Goal: Navigation & Orientation: Understand site structure

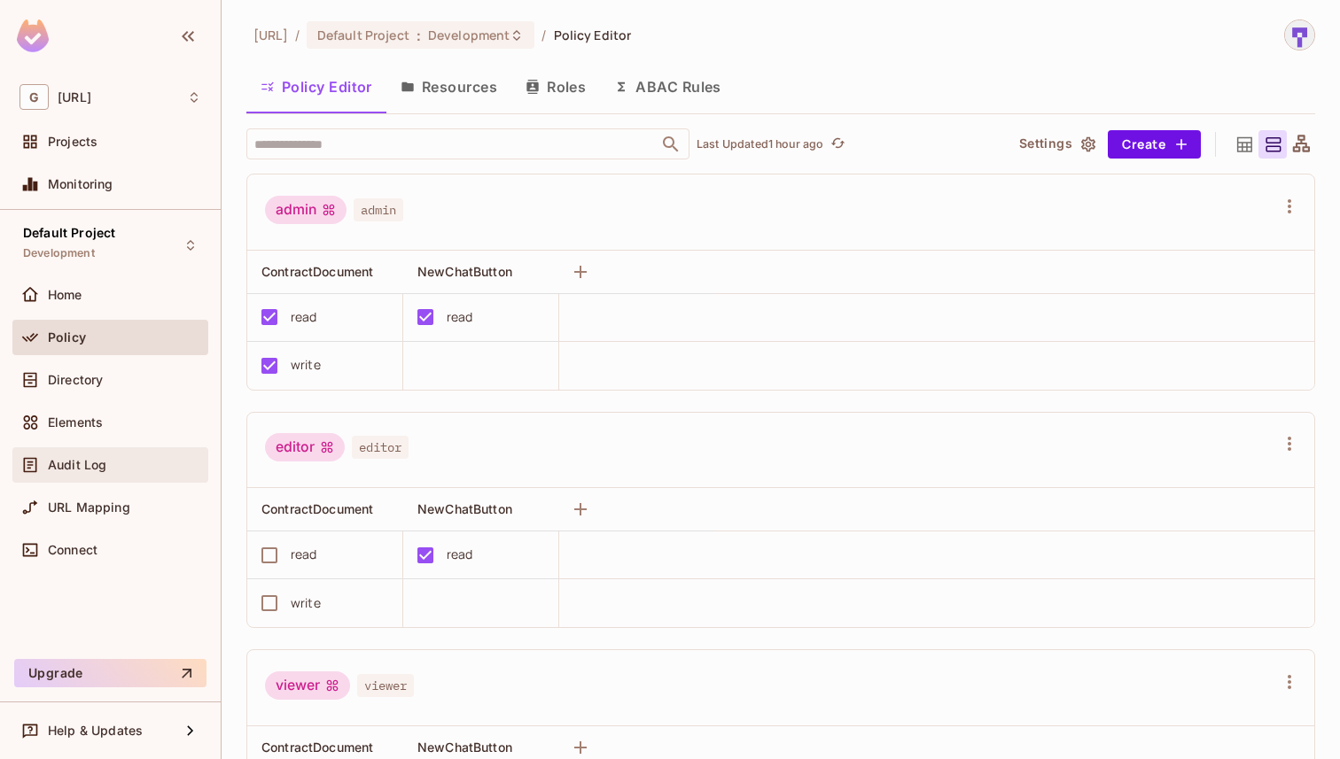
click at [106, 476] on div "Audit Log" at bounding box center [110, 464] width 196 height 35
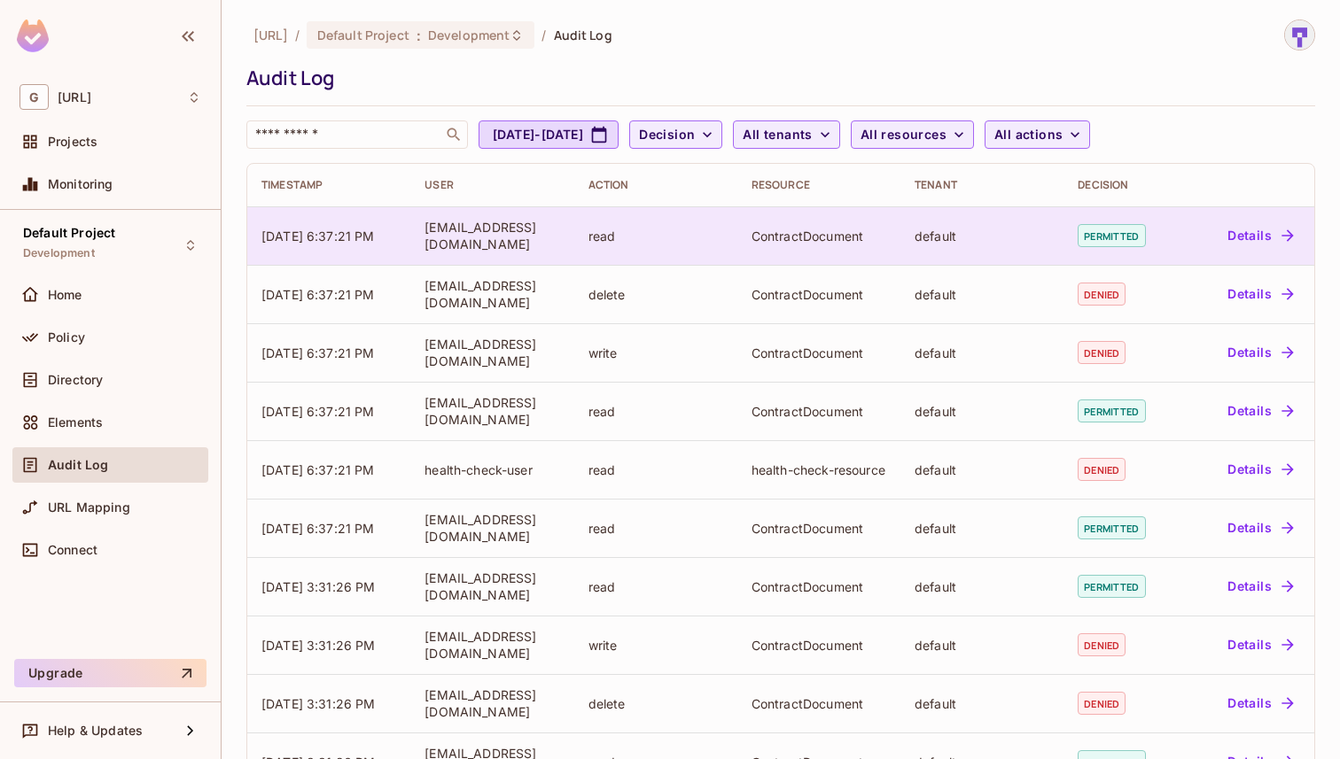
click at [1290, 234] on icon "button" at bounding box center [1287, 235] width 12 height 12
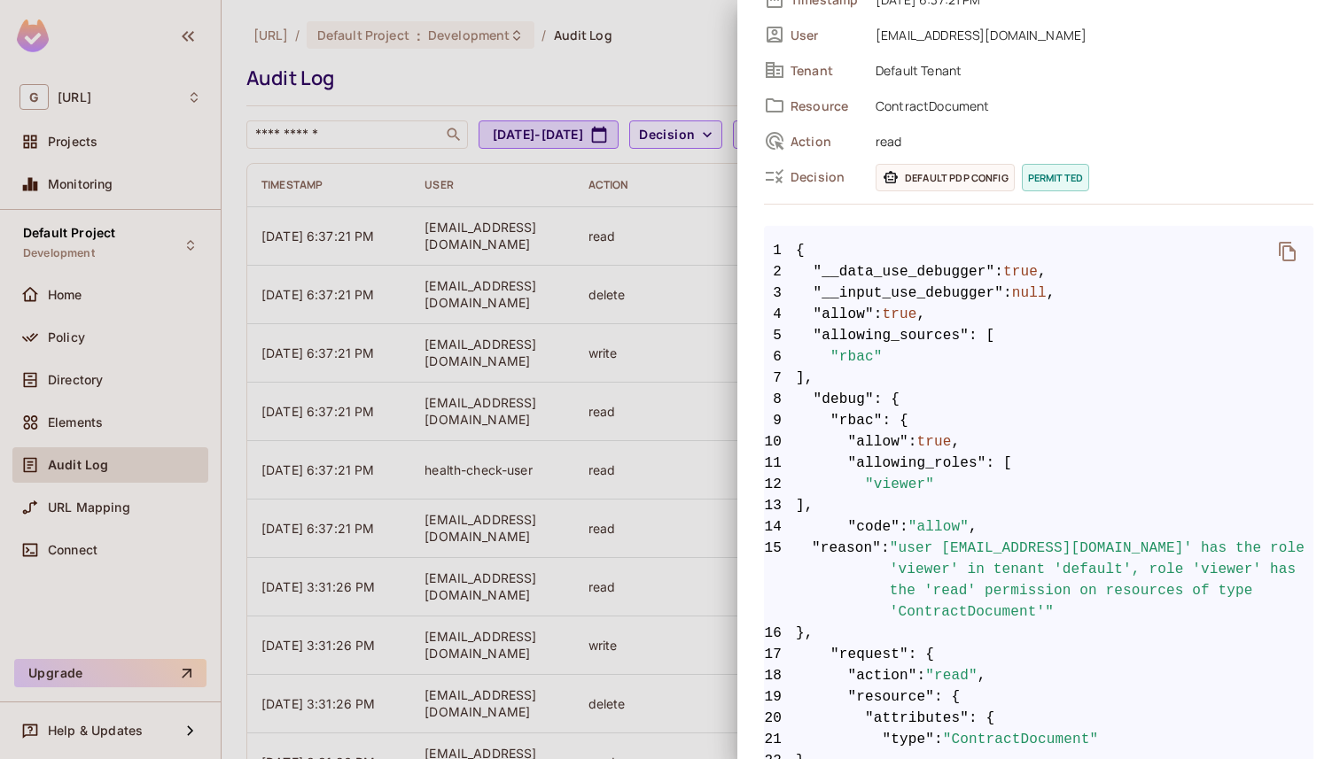
scroll to position [157, 0]
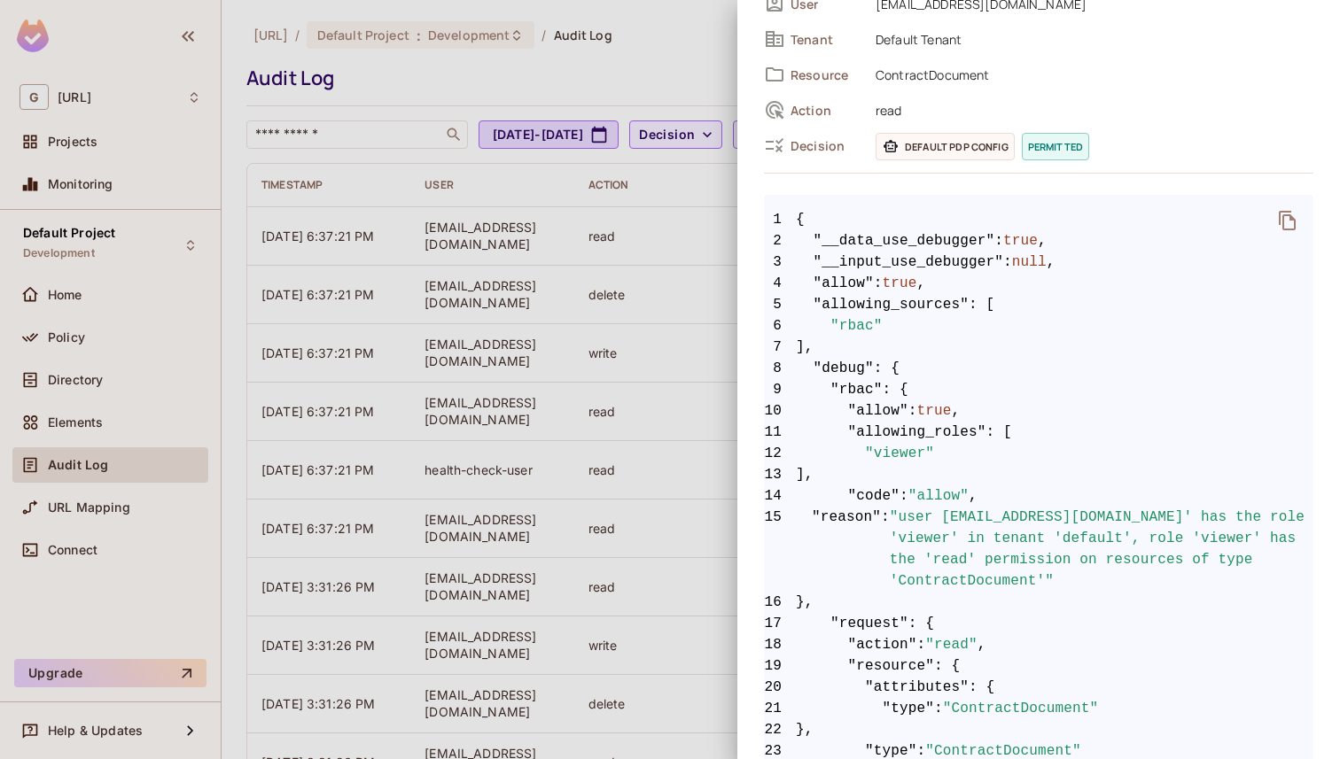
click at [817, 147] on span "Decision" at bounding box center [825, 145] width 71 height 17
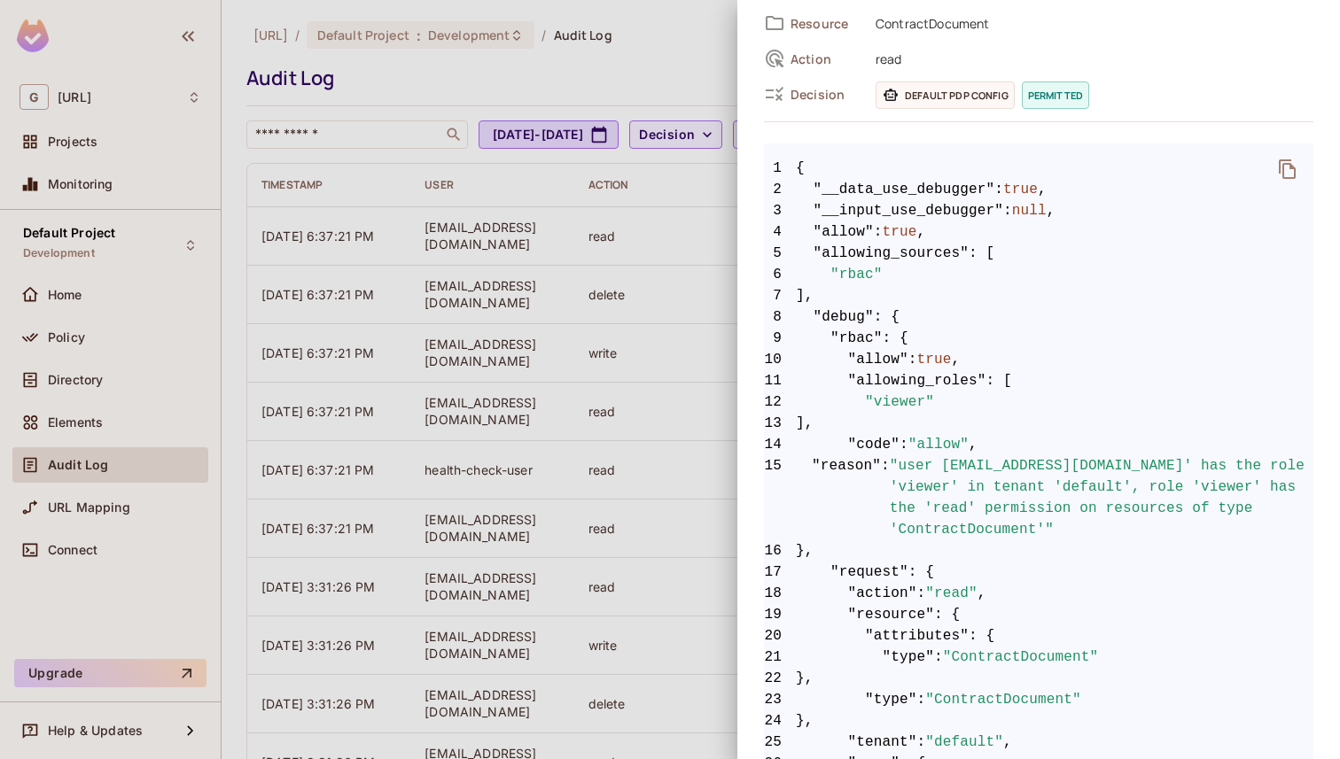
scroll to position [0, 0]
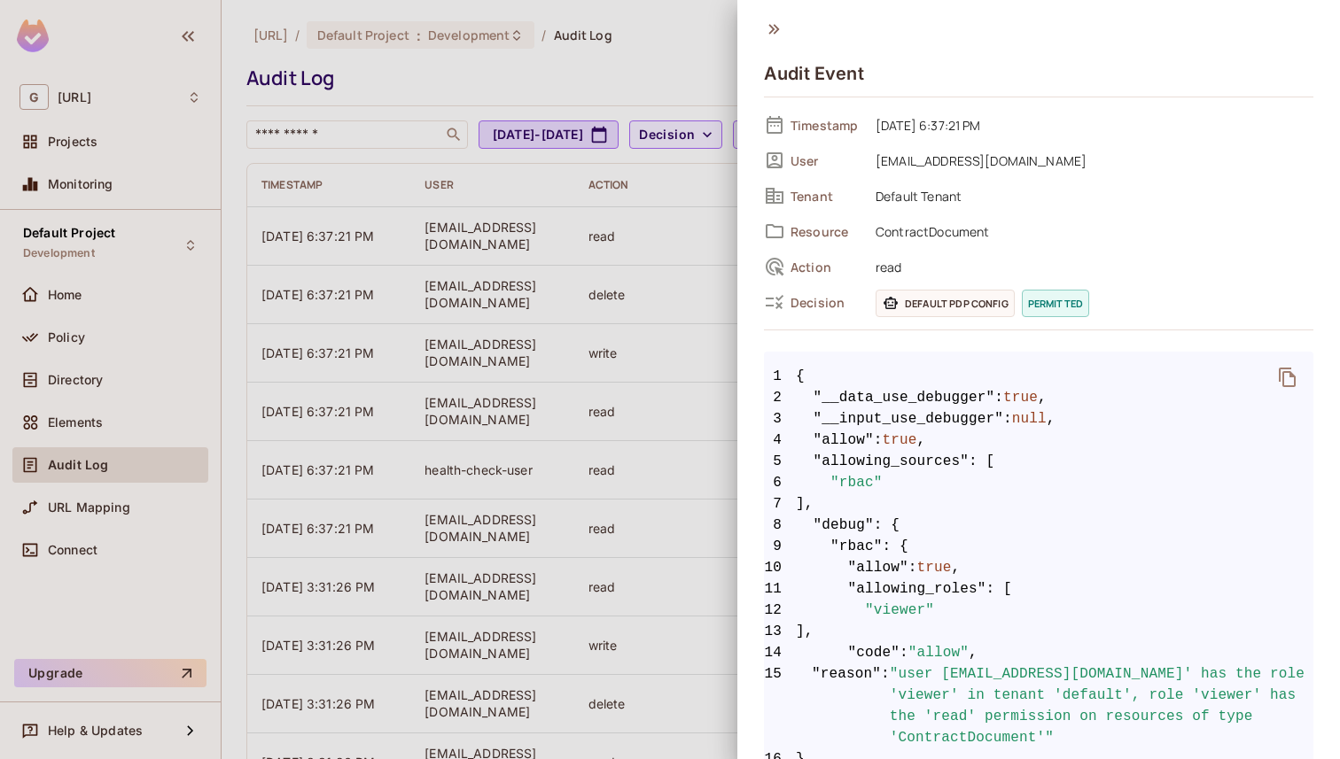
click at [773, 24] on icon at bounding box center [773, 28] width 19 height 19
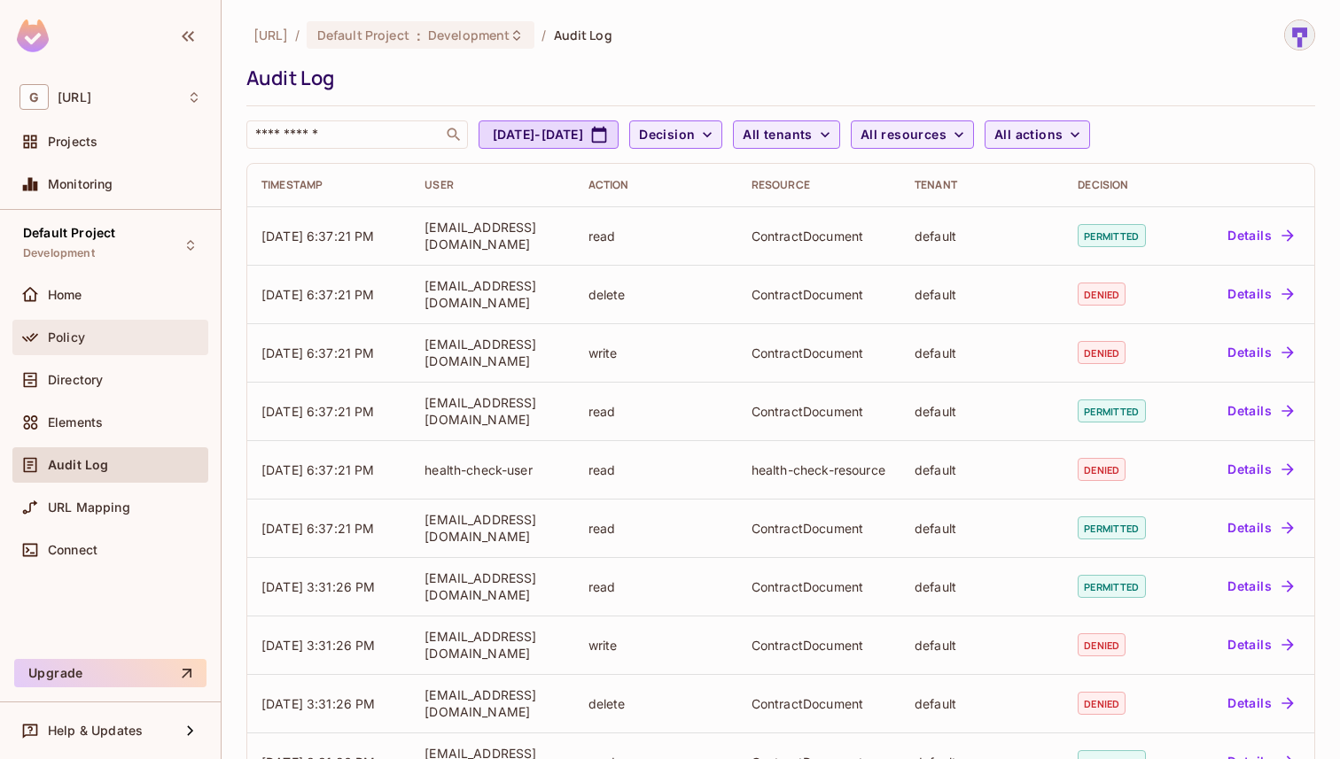
click at [128, 330] on div "Policy" at bounding box center [124, 337] width 153 height 14
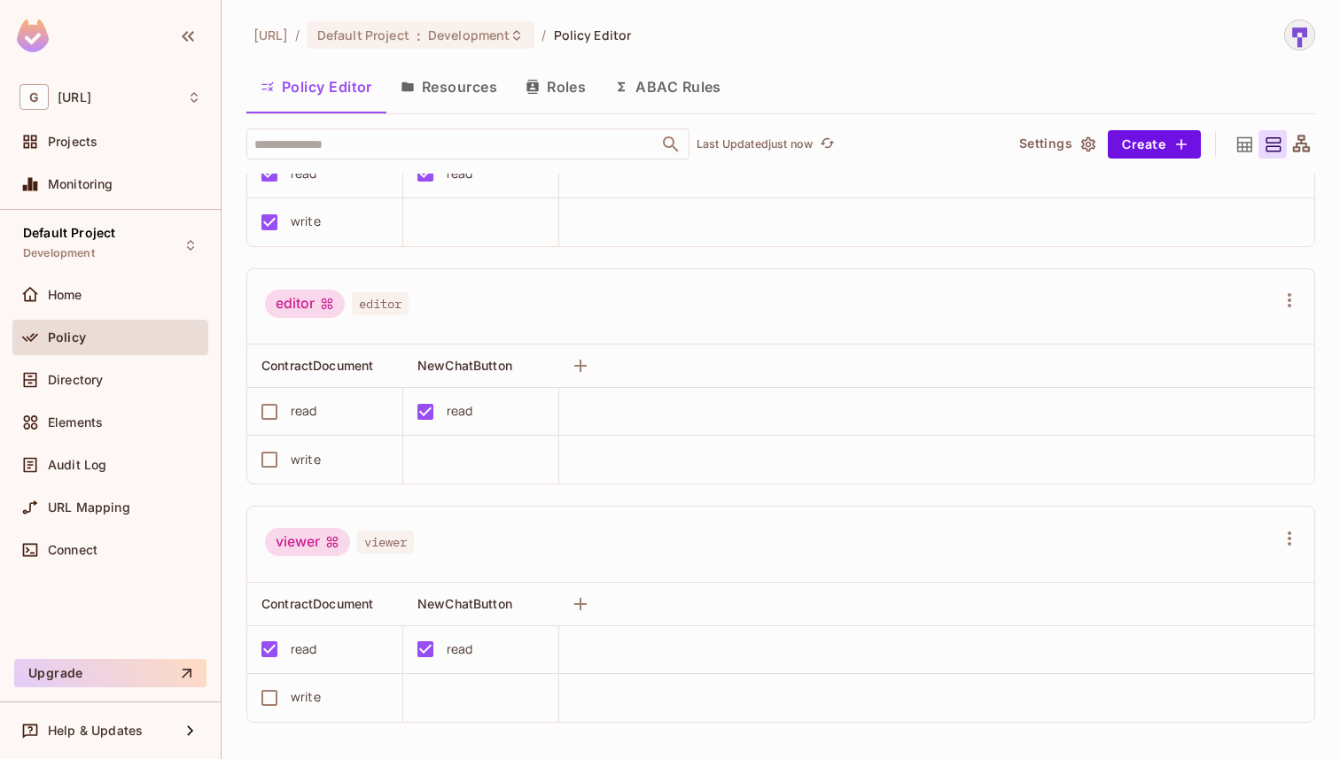
scroll to position [150, 0]
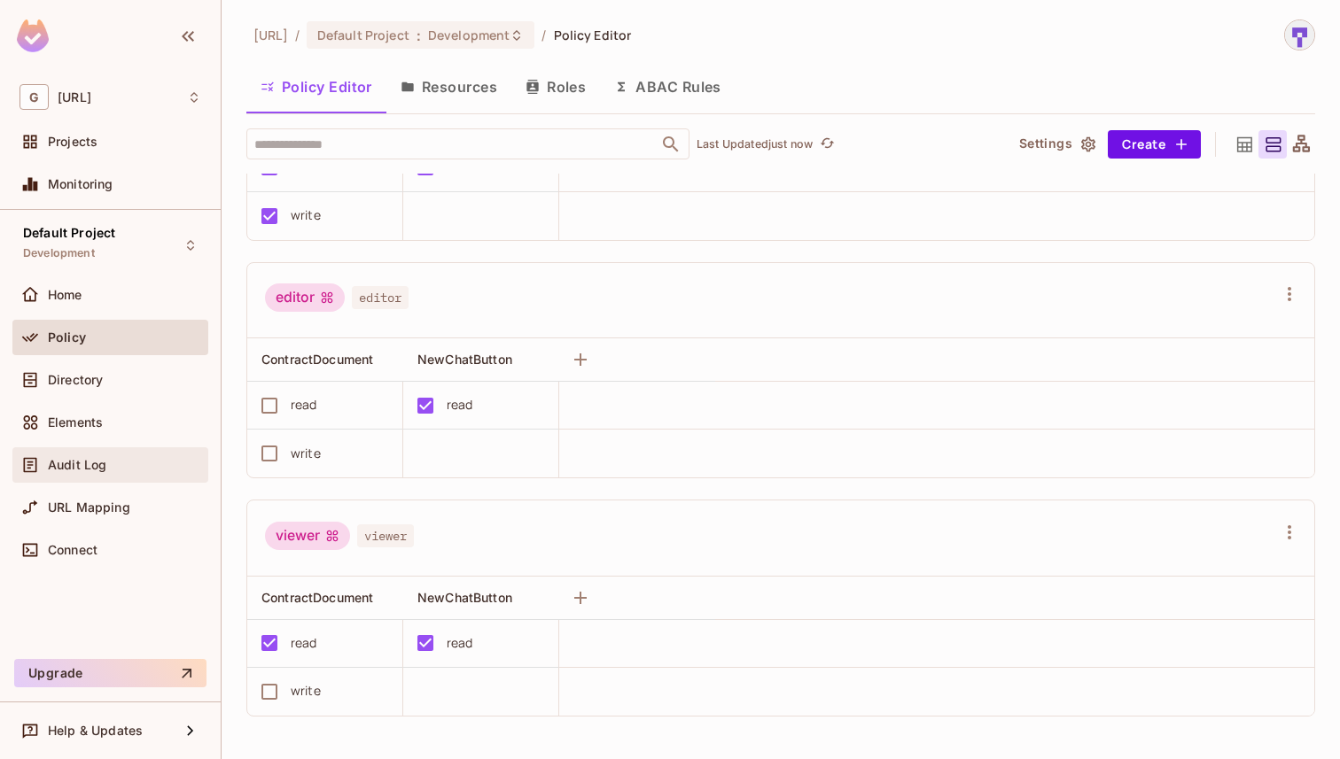
click at [132, 463] on div "Audit Log" at bounding box center [124, 465] width 153 height 14
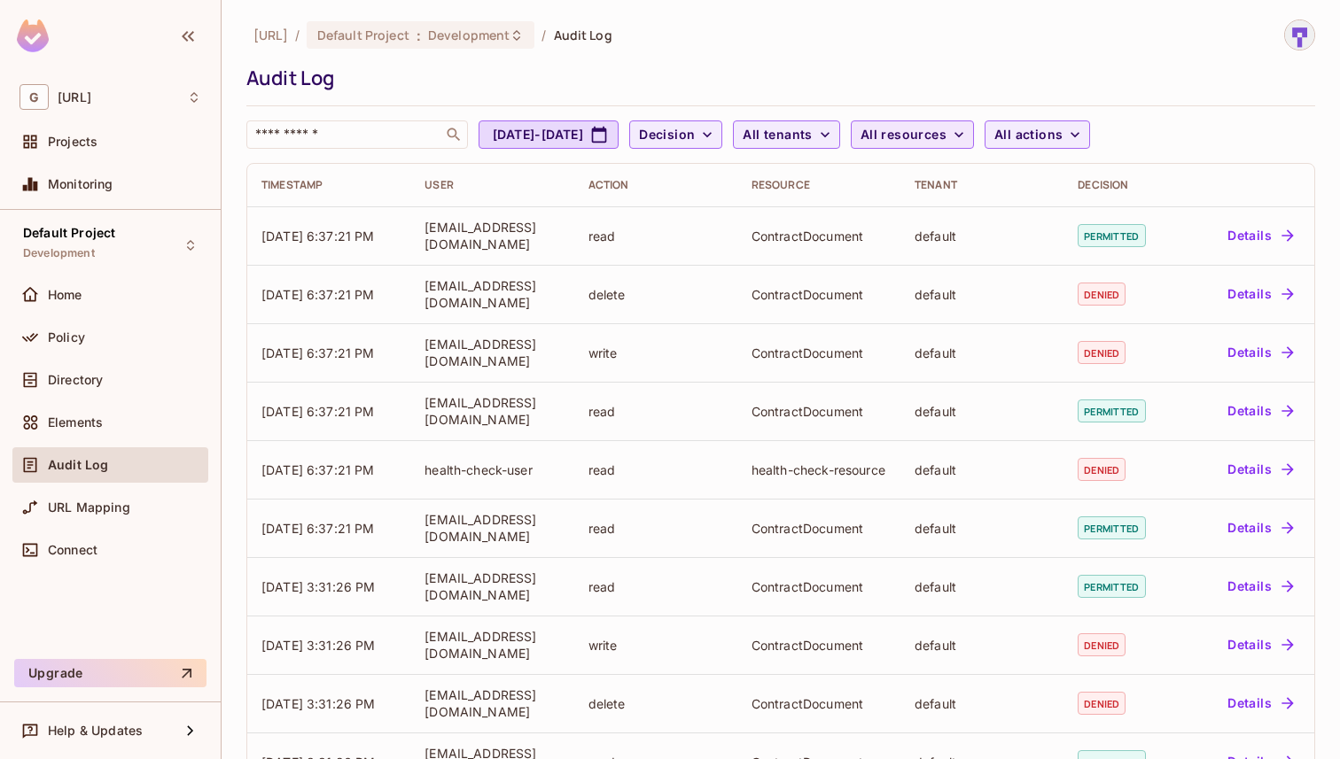
click at [946, 128] on span "All resources" at bounding box center [903, 135] width 86 height 22
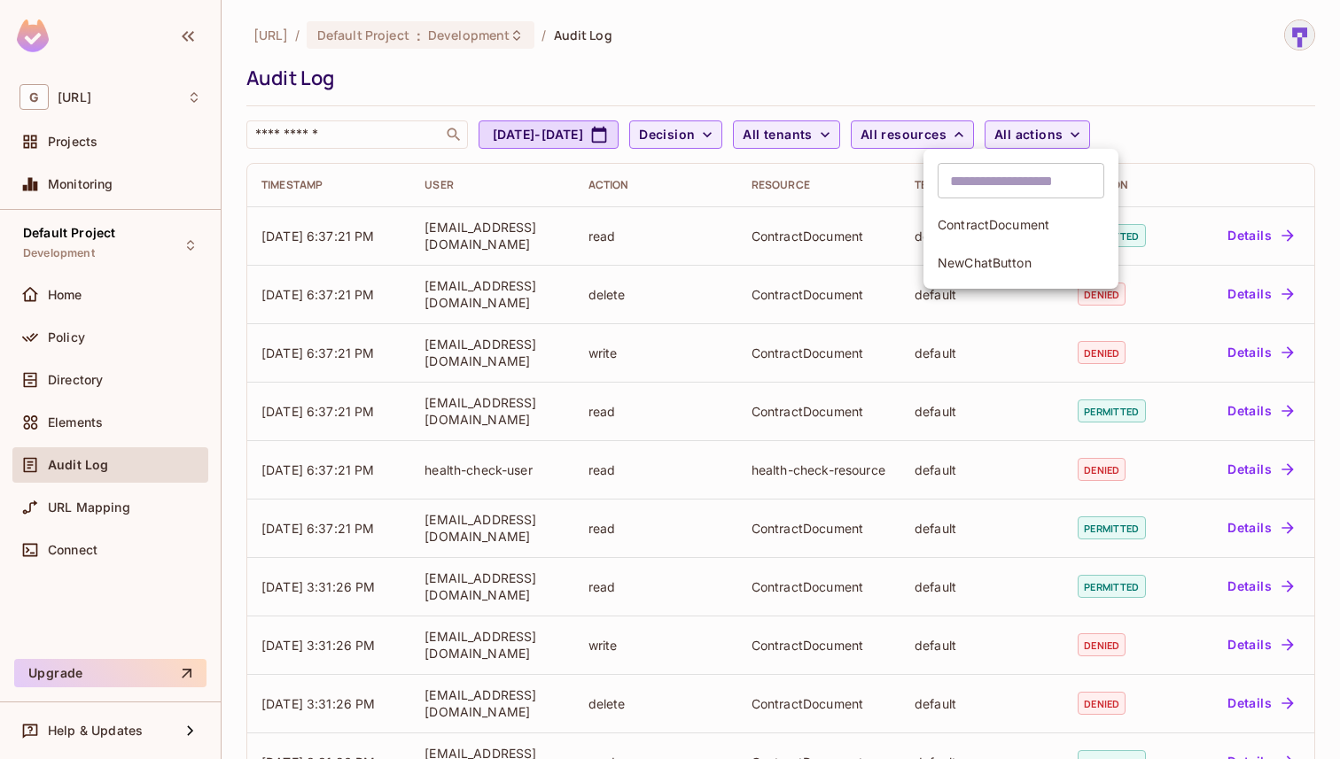
click at [975, 257] on span "NewChatButton" at bounding box center [1020, 262] width 167 height 17
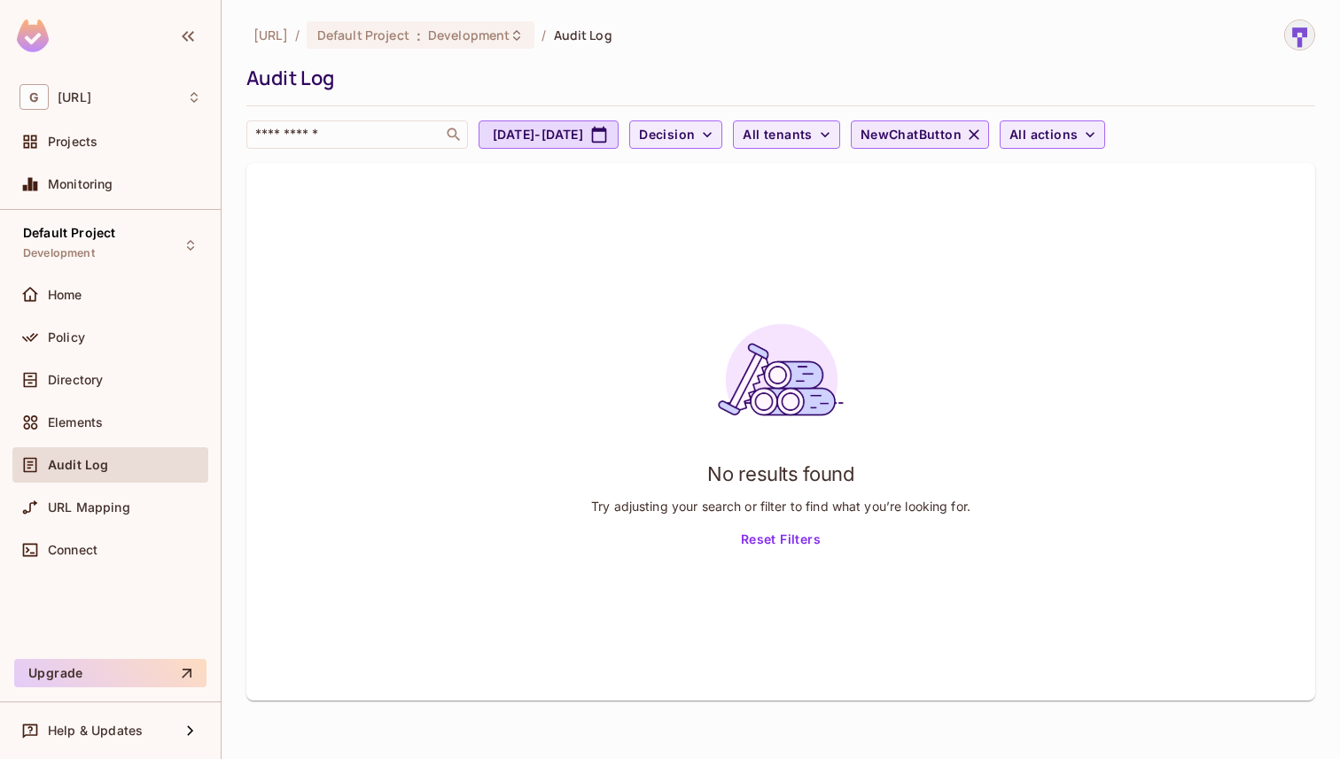
click at [982, 134] on icon "button" at bounding box center [974, 135] width 18 height 18
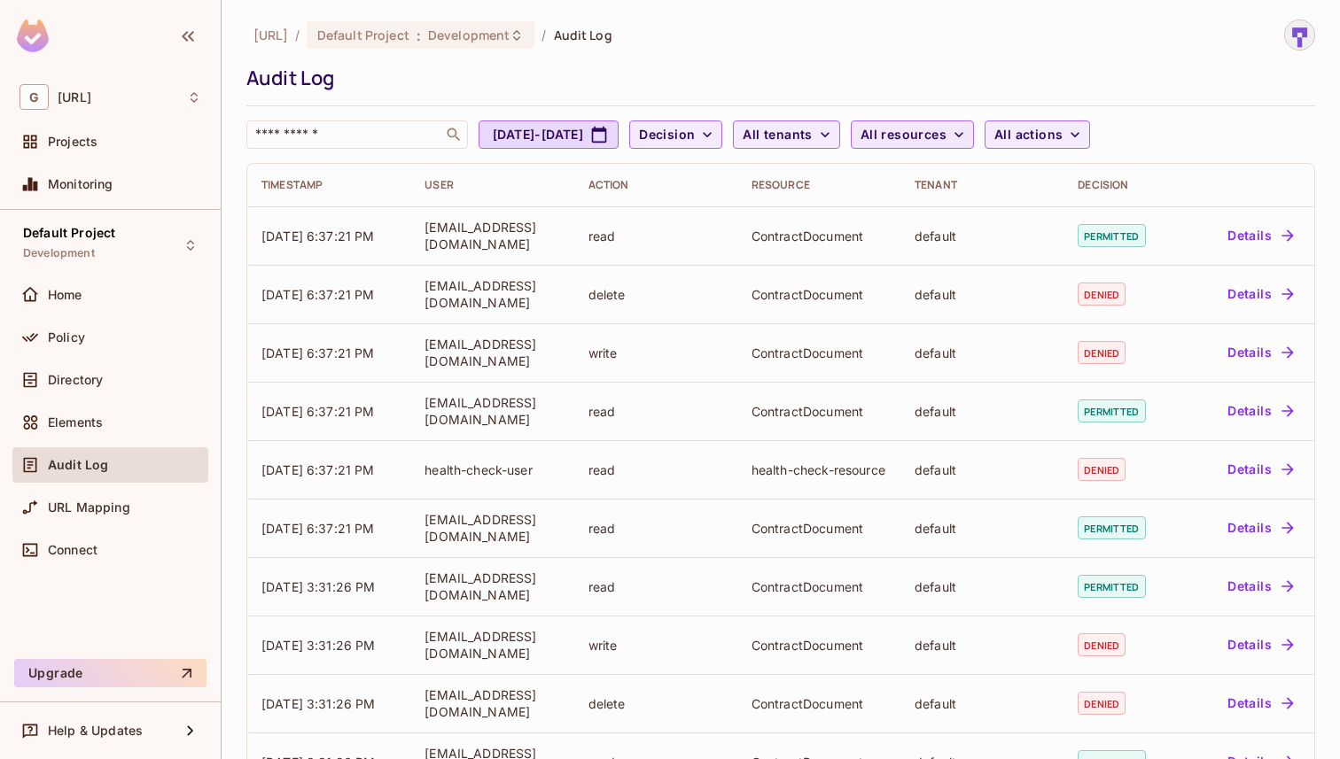
click at [967, 136] on icon "button" at bounding box center [959, 135] width 18 height 18
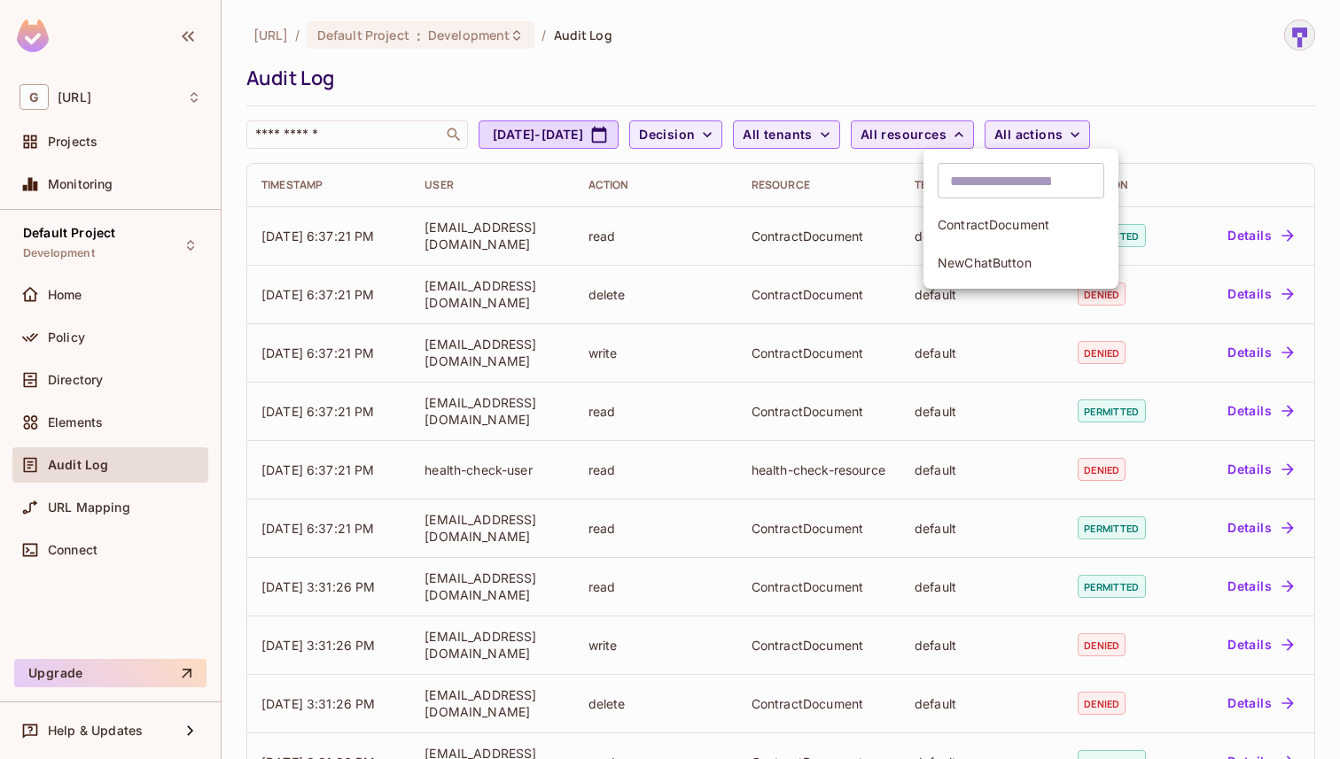
click at [1036, 216] on span "ContractDocument" at bounding box center [1020, 224] width 167 height 17
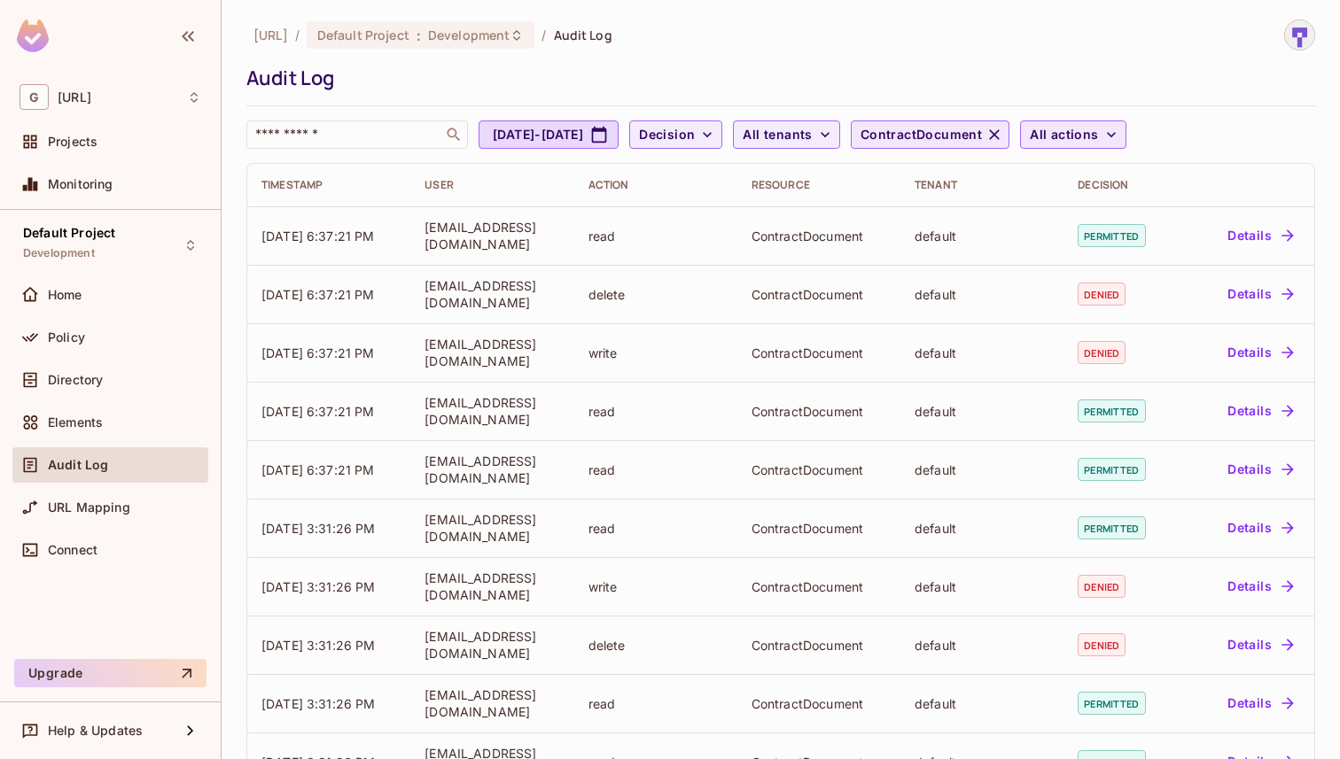
click at [1120, 141] on icon "button" at bounding box center [1111, 135] width 18 height 18
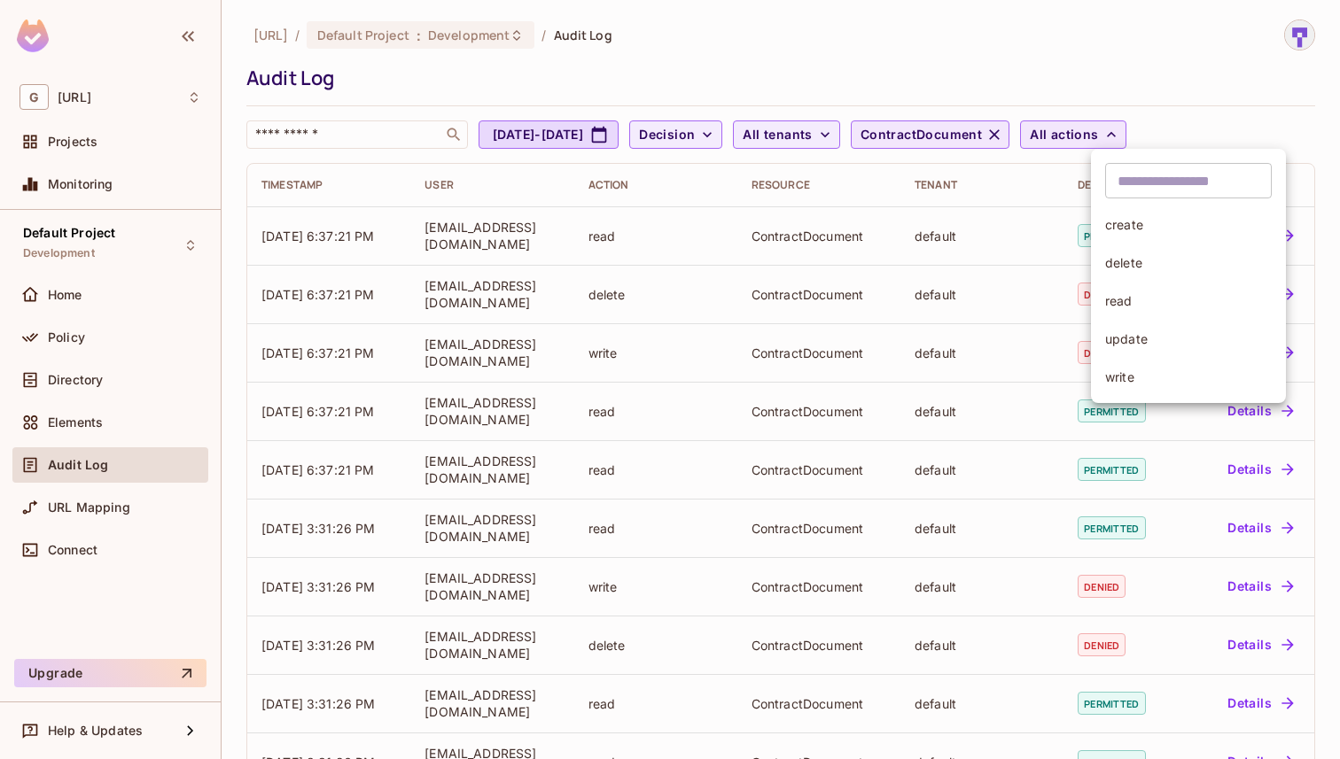
click at [1168, 228] on span "create" at bounding box center [1188, 224] width 167 height 17
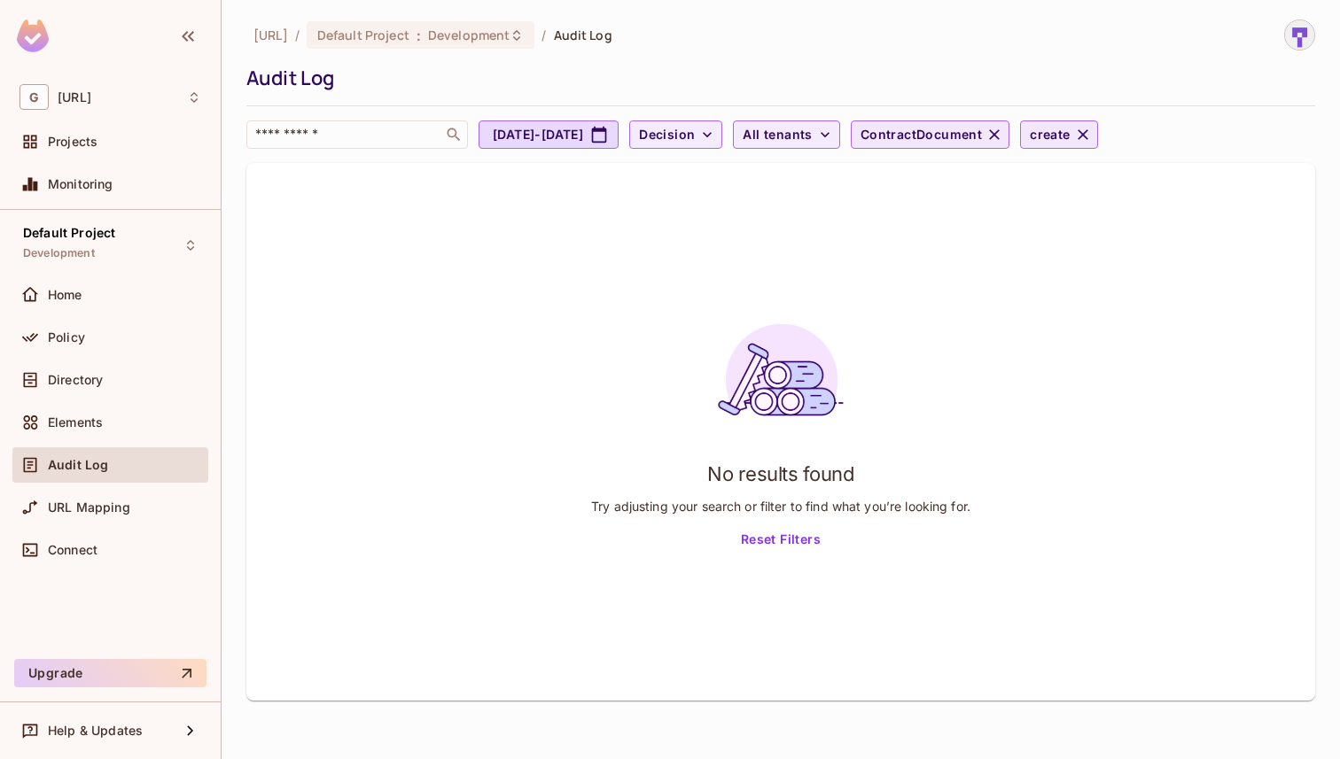
click at [1091, 135] on icon "button" at bounding box center [1083, 135] width 18 height 18
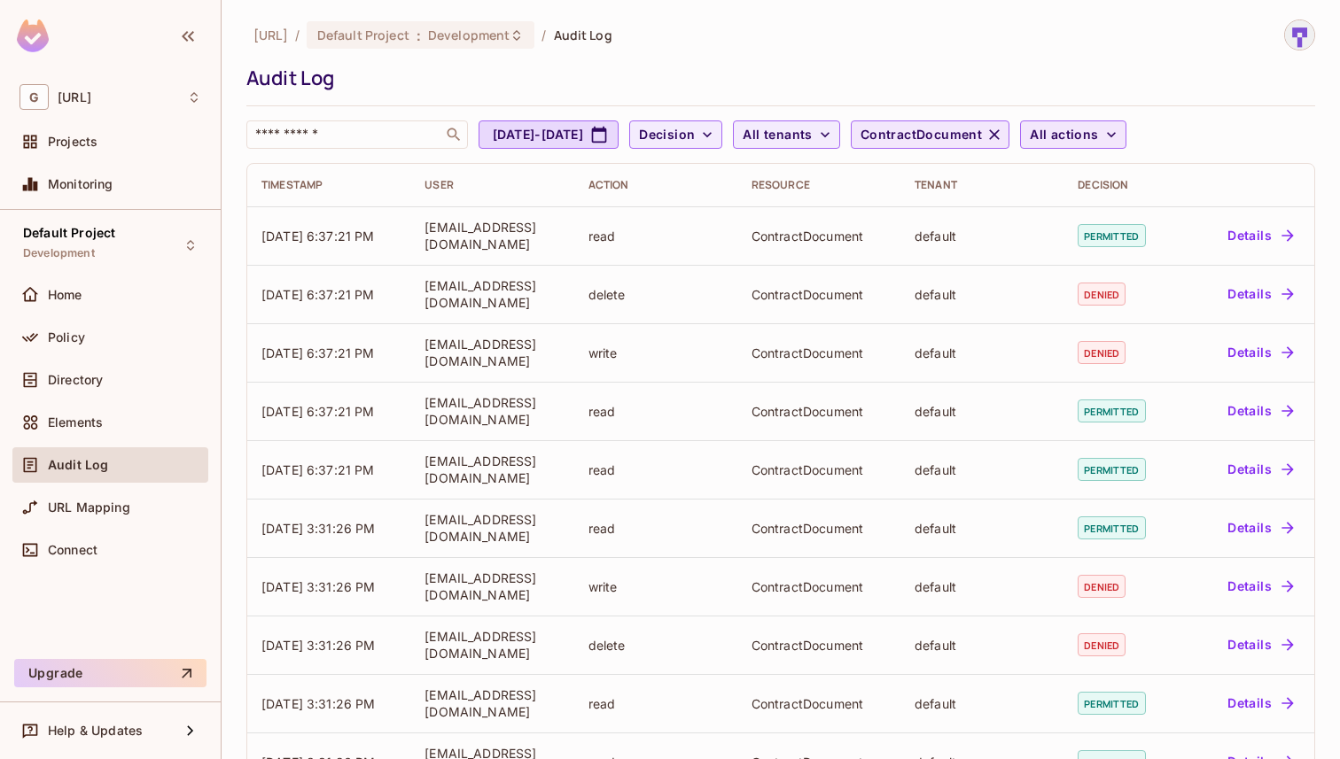
click at [1098, 135] on span "All actions" at bounding box center [1063, 135] width 68 height 22
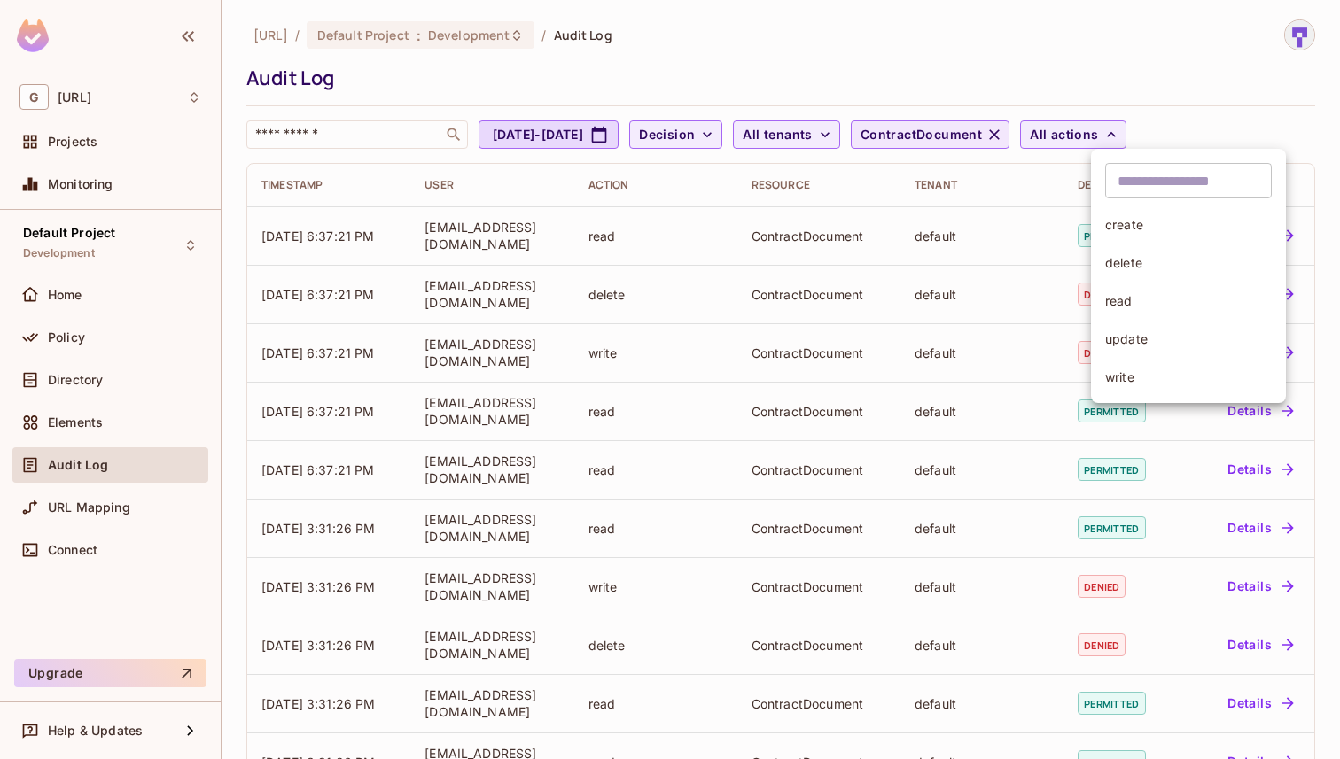
click at [1146, 302] on span "read" at bounding box center [1188, 300] width 167 height 17
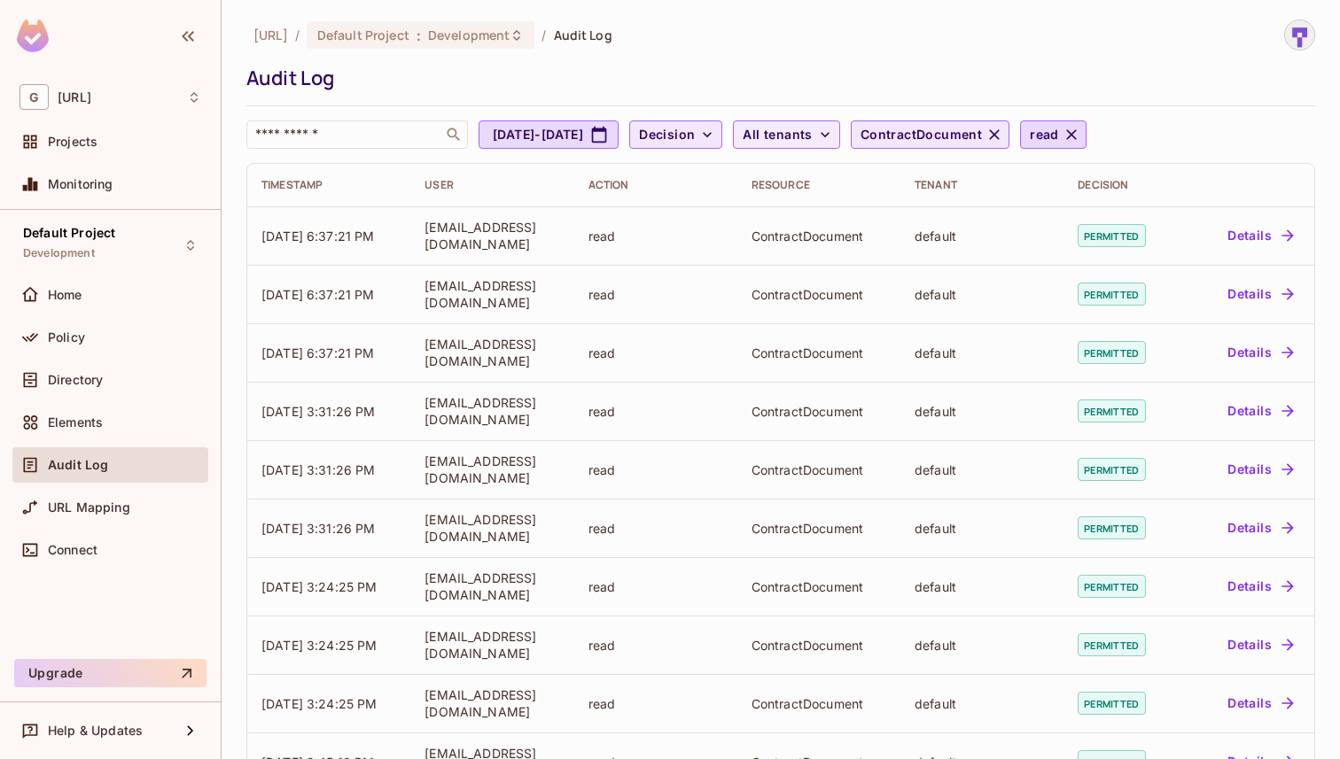
click at [716, 132] on icon "button" at bounding box center [707, 135] width 18 height 18
click at [758, 175] on span "Permitted" at bounding box center [749, 175] width 60 height 17
click at [702, 144] on span "Permitted" at bounding box center [670, 135] width 63 height 22
click at [758, 210] on span "Denied" at bounding box center [763, 217] width 89 height 17
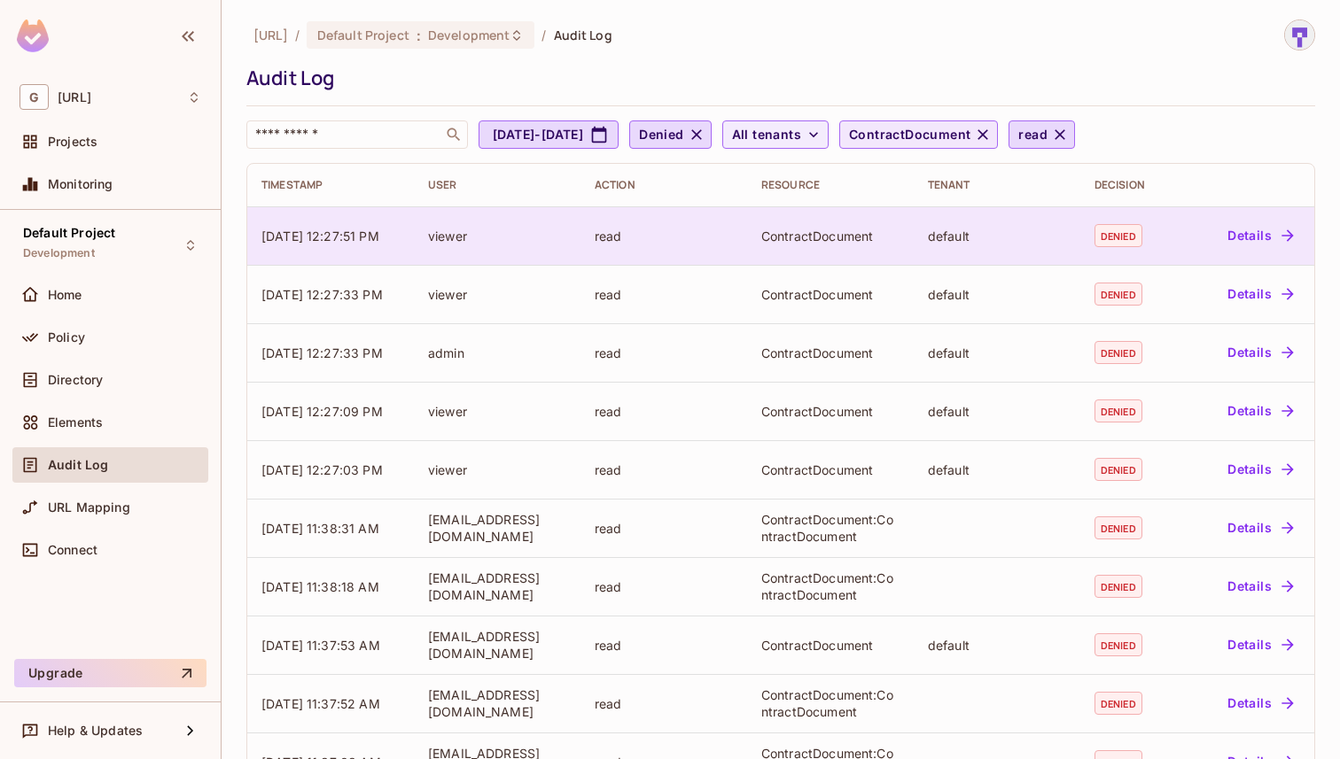
click at [1256, 228] on button "Details" at bounding box center [1260, 235] width 80 height 28
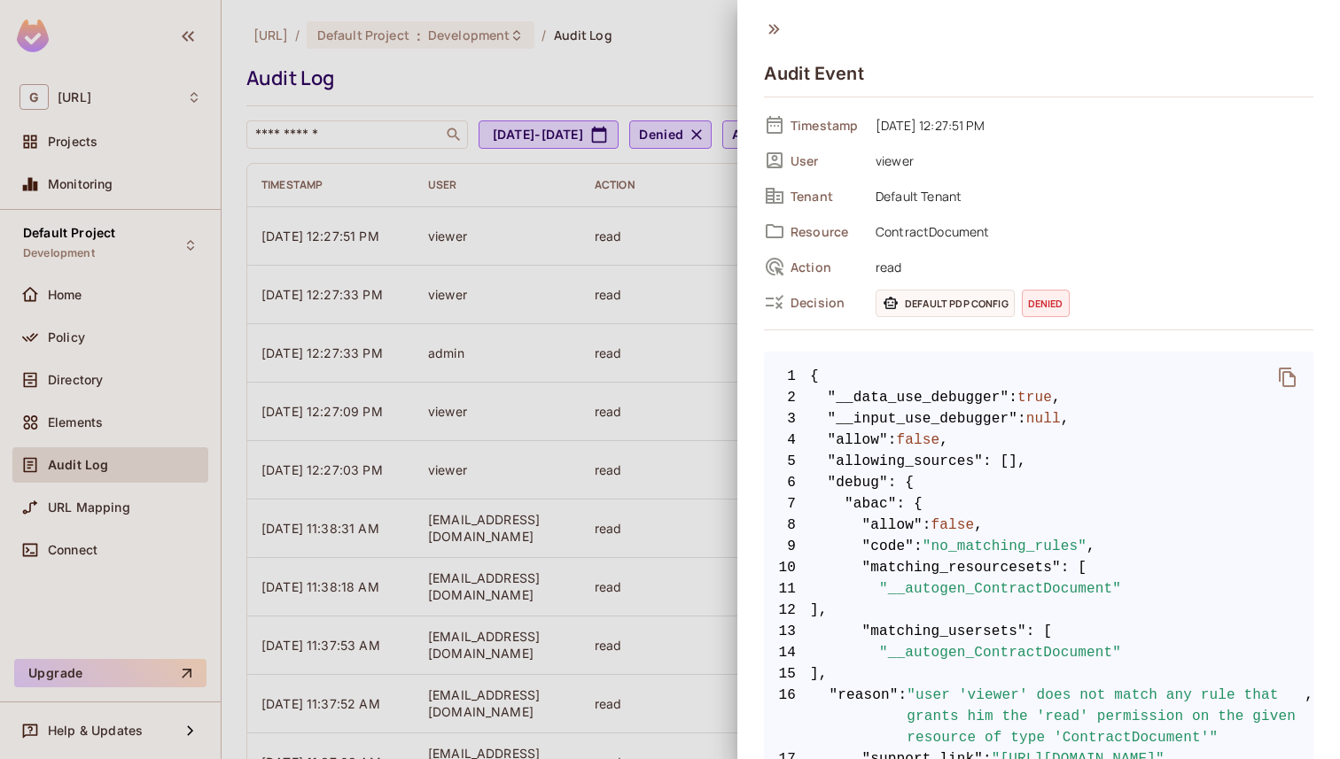
click at [772, 27] on icon at bounding box center [773, 29] width 11 height 10
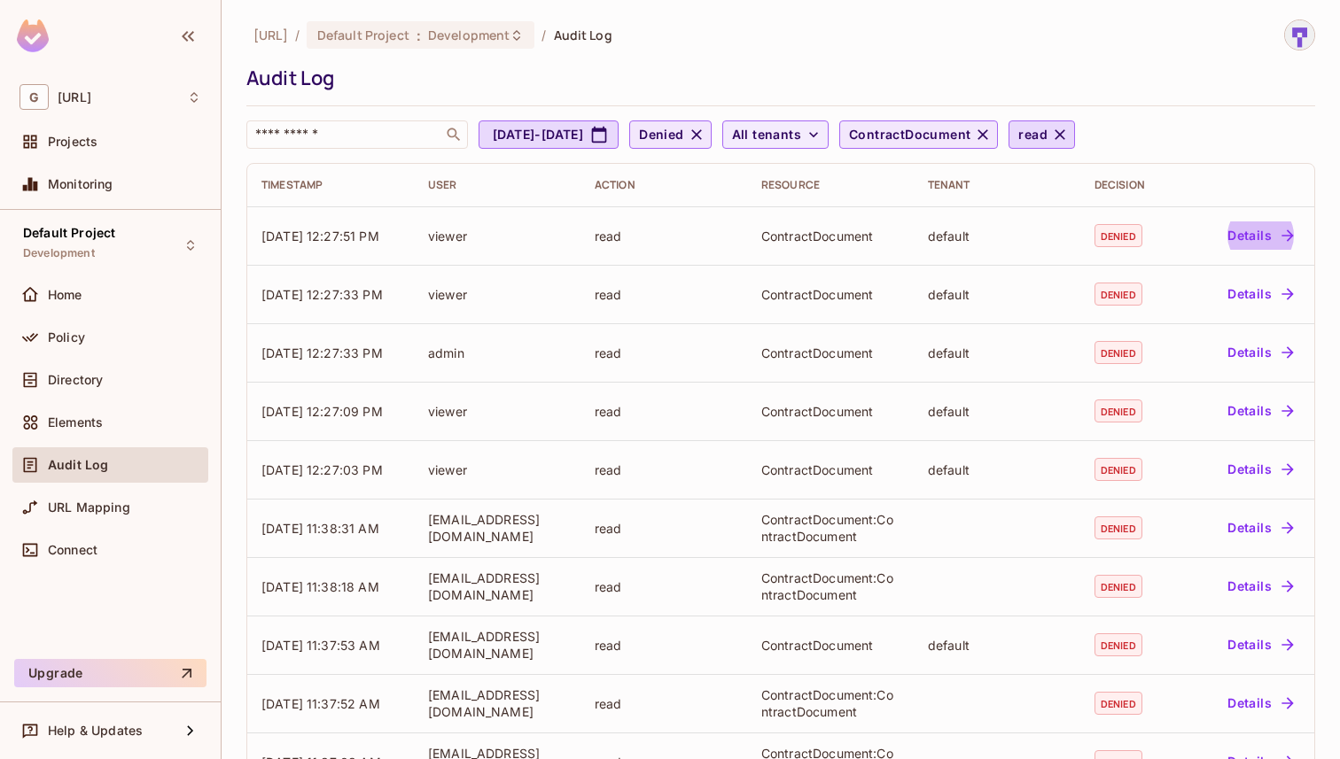
click at [683, 134] on span "Denied" at bounding box center [661, 135] width 44 height 22
click at [737, 173] on span "Permitted" at bounding box center [756, 175] width 74 height 17
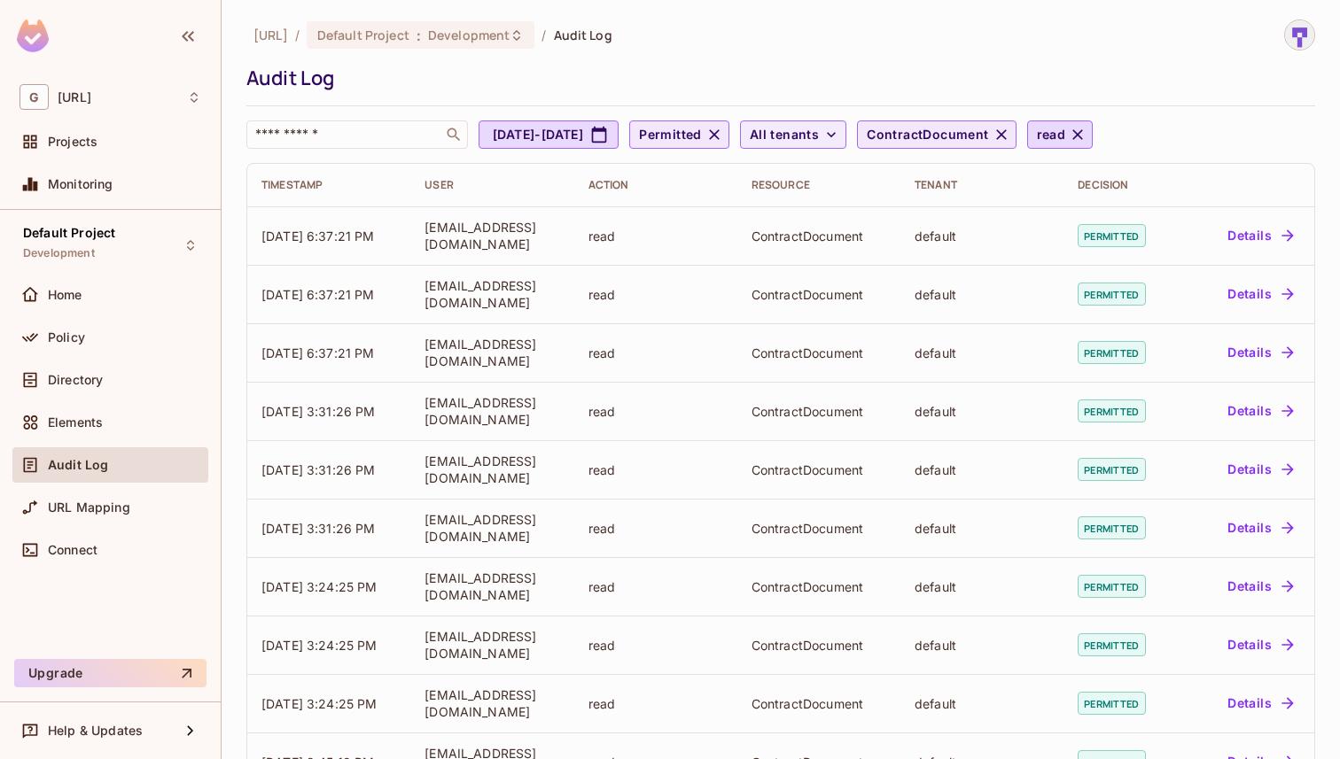
click at [729, 147] on button "Permitted" at bounding box center [679, 134] width 100 height 28
click at [743, 226] on li "Denied" at bounding box center [764, 217] width 118 height 38
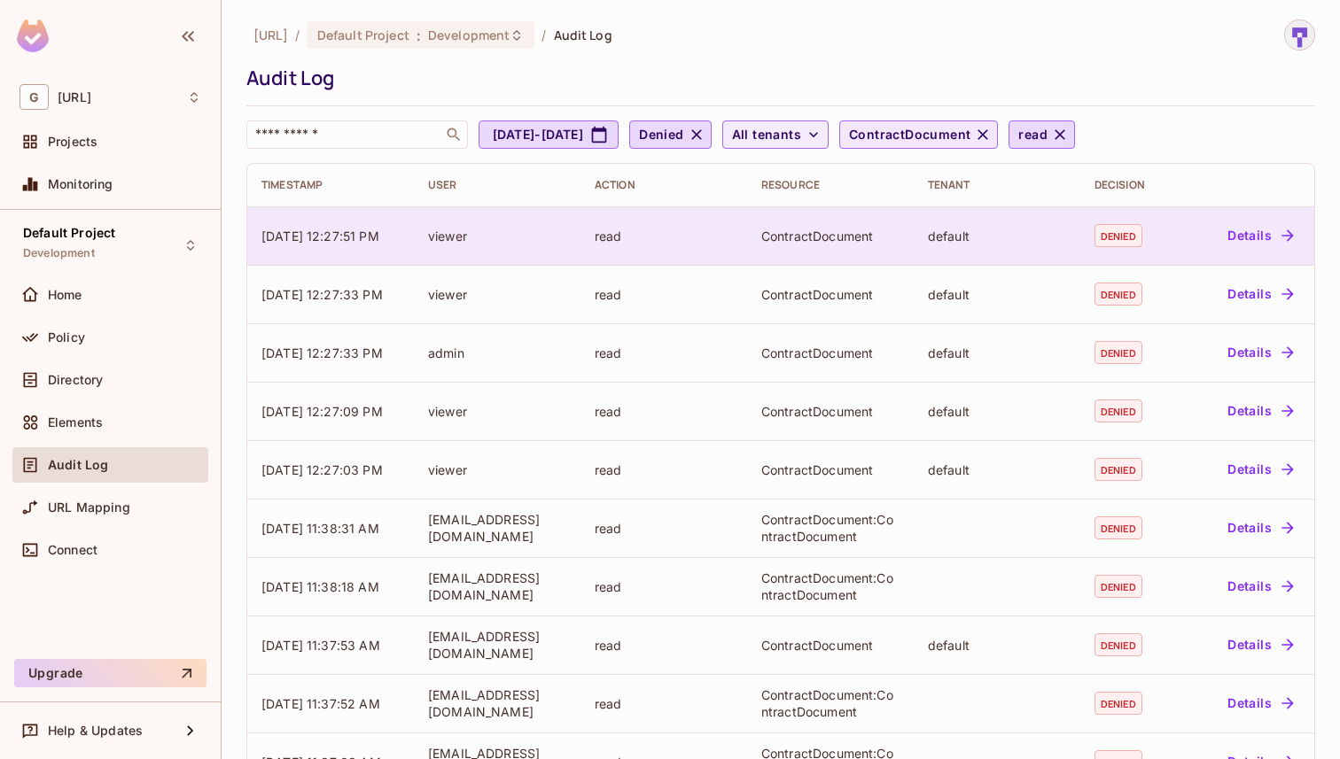
click at [1257, 251] on td "Details" at bounding box center [1246, 235] width 136 height 58
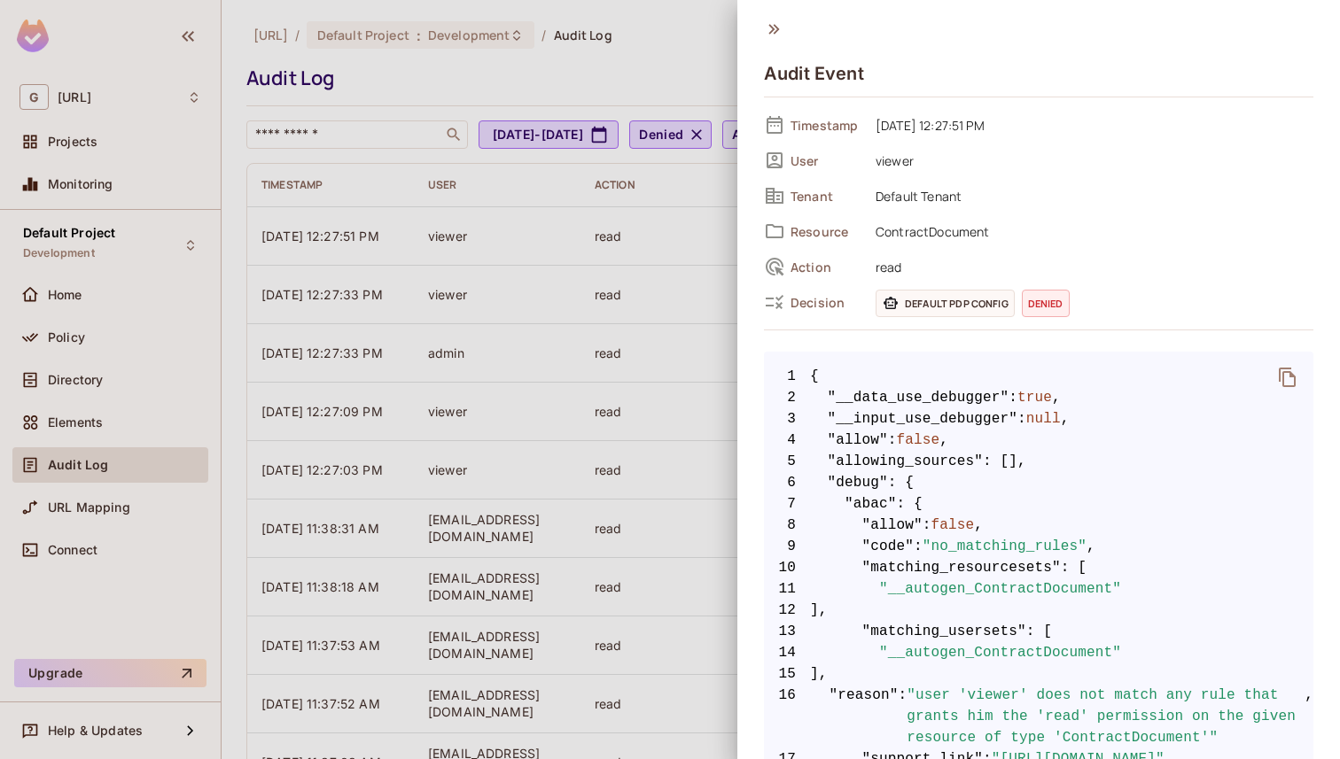
click at [773, 32] on icon at bounding box center [773, 28] width 19 height 19
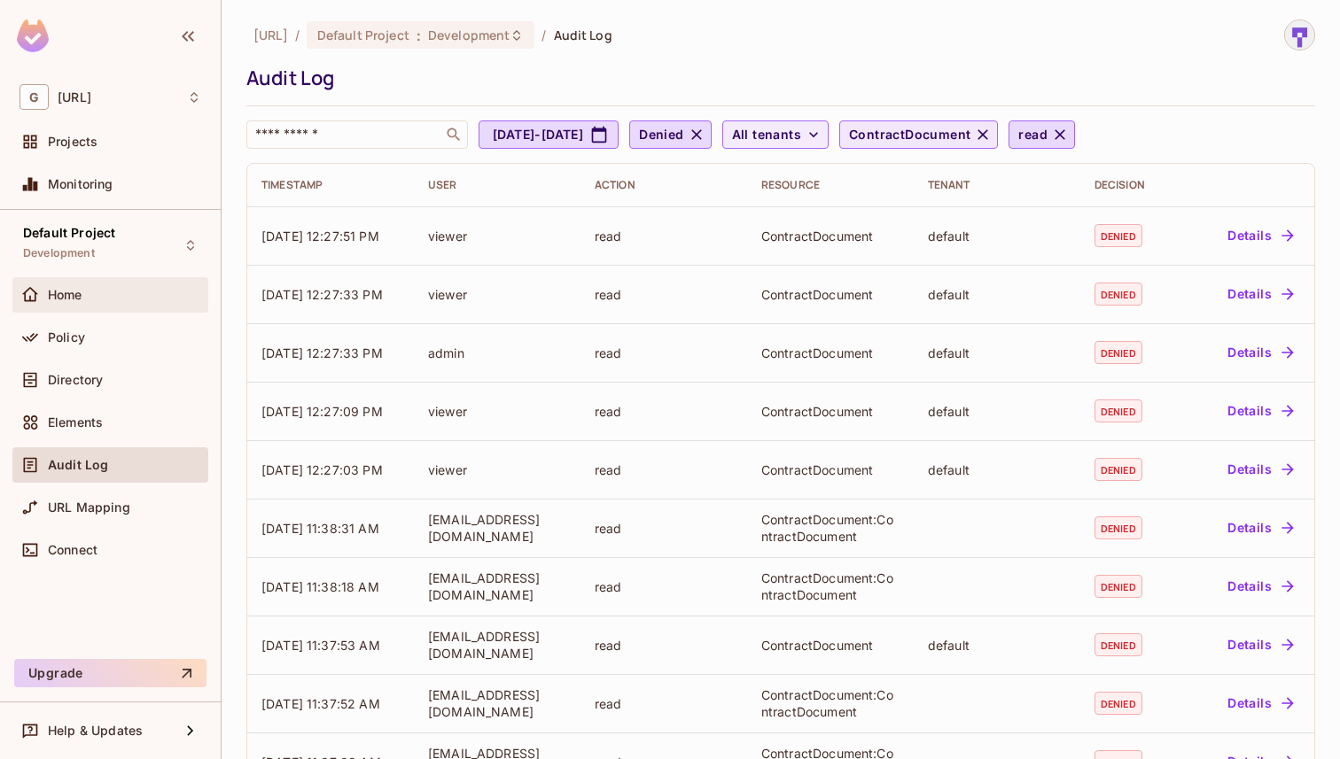
click at [120, 299] on div "Home" at bounding box center [124, 295] width 153 height 14
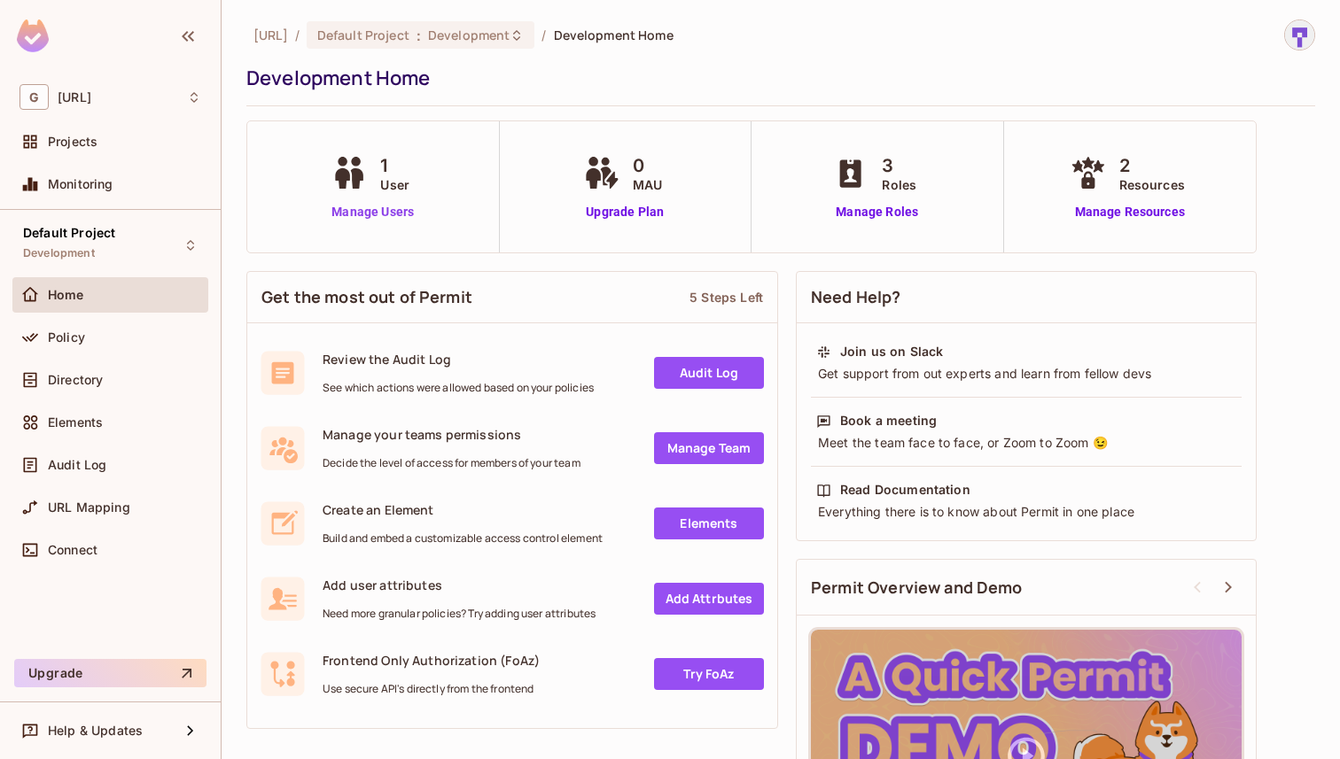
click at [382, 214] on link "Manage Users" at bounding box center [372, 212] width 91 height 19
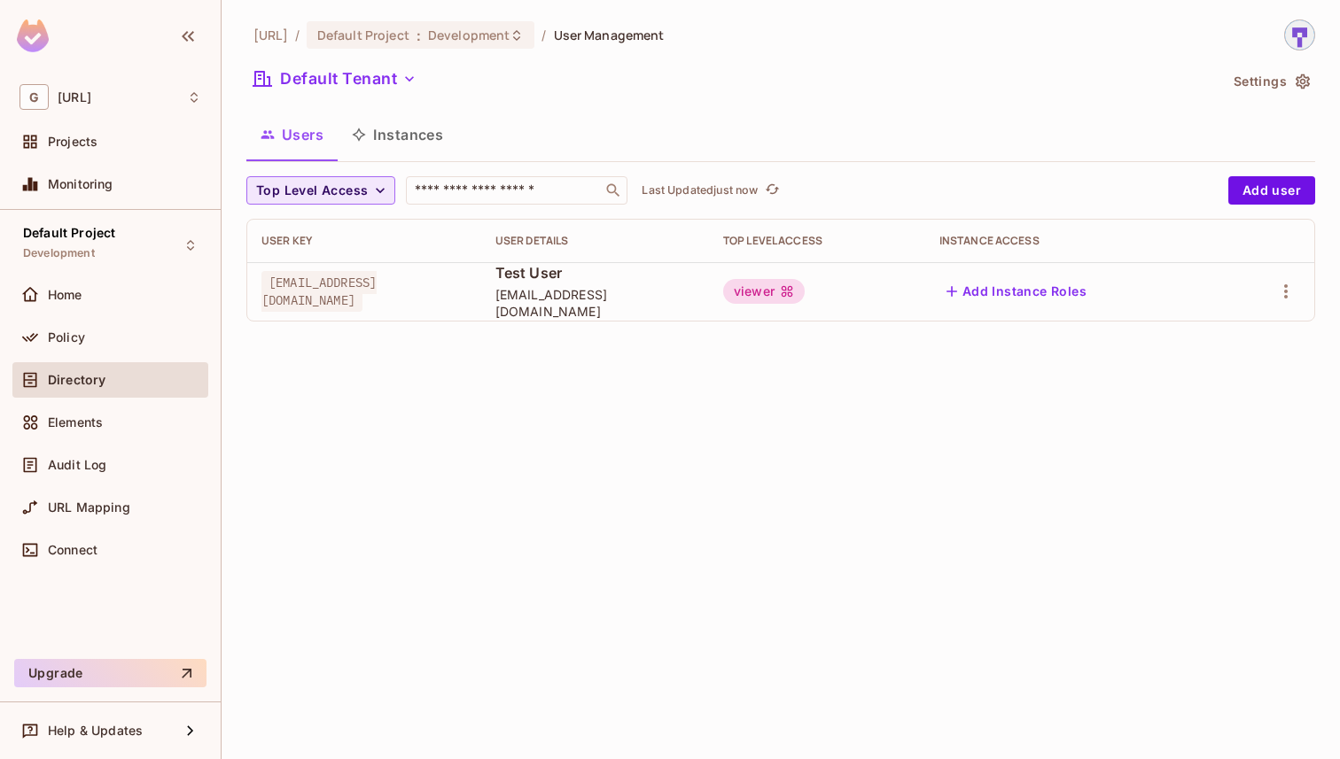
click at [371, 190] on icon "button" at bounding box center [380, 191] width 18 height 18
click at [292, 229] on span "admin" at bounding box center [290, 230] width 60 height 17
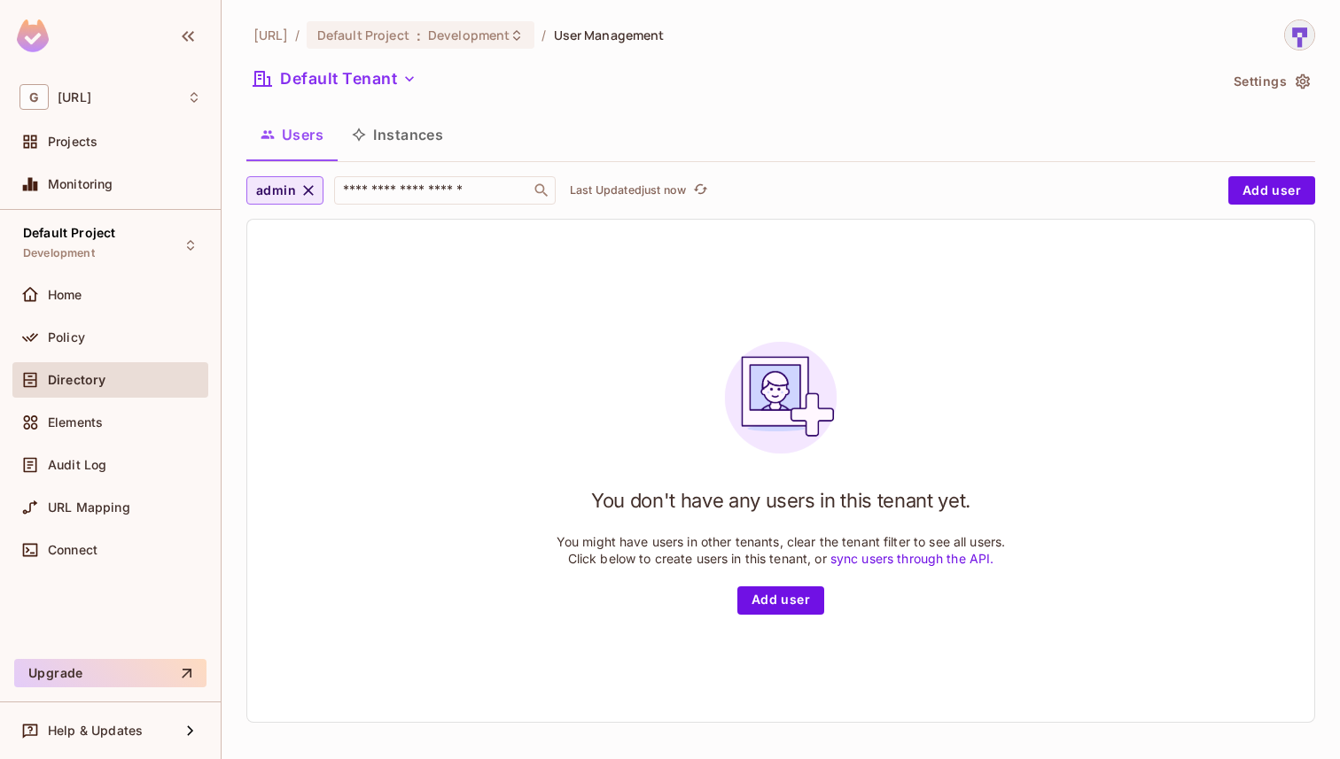
click at [309, 192] on icon "button" at bounding box center [308, 190] width 11 height 11
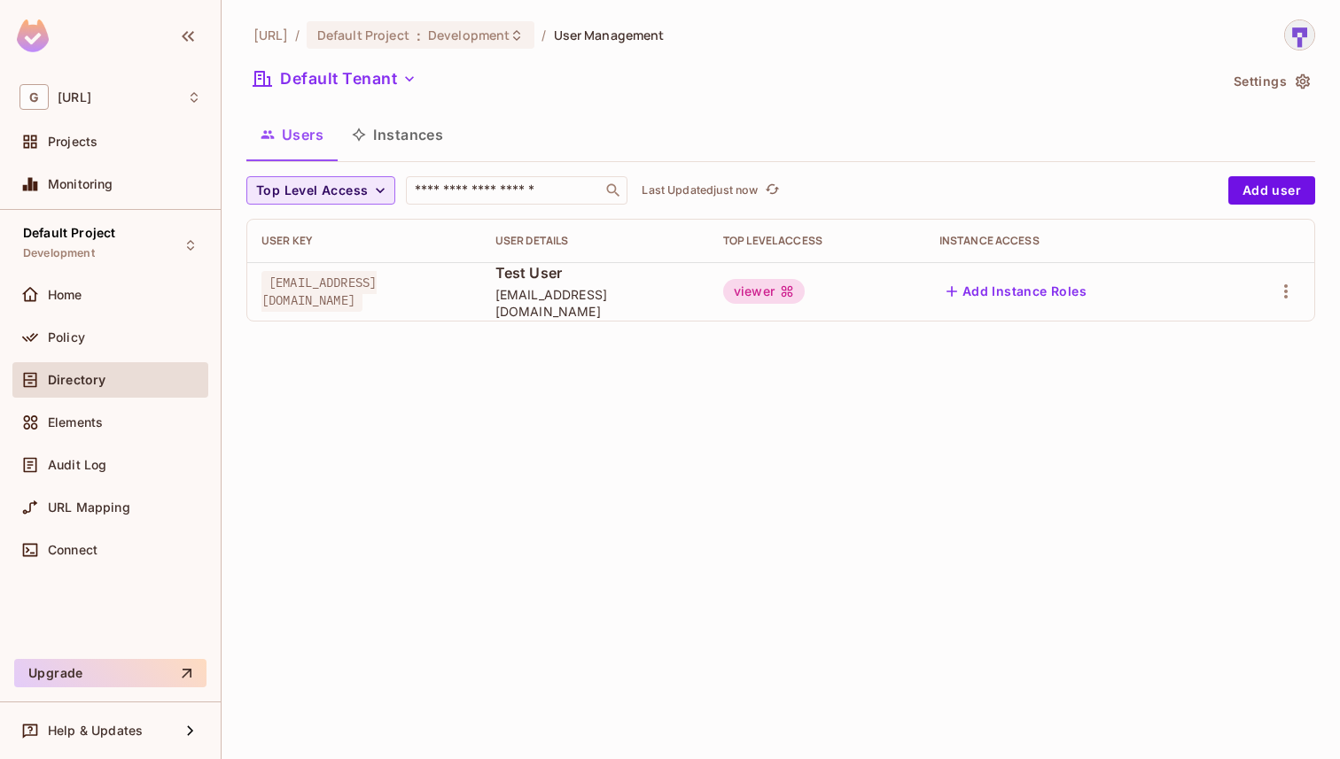
click at [1063, 295] on button "Add Instance Roles" at bounding box center [1016, 291] width 154 height 28
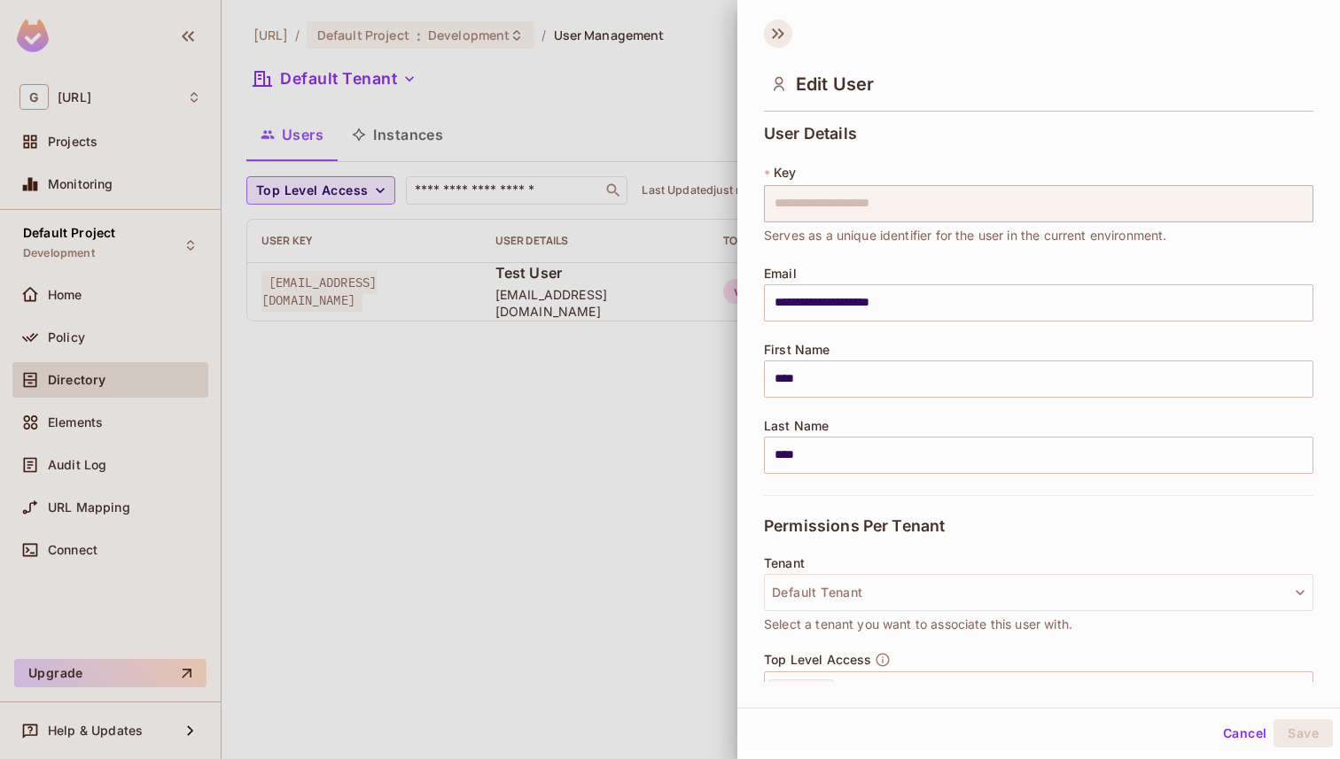
click at [779, 40] on icon at bounding box center [778, 33] width 28 height 28
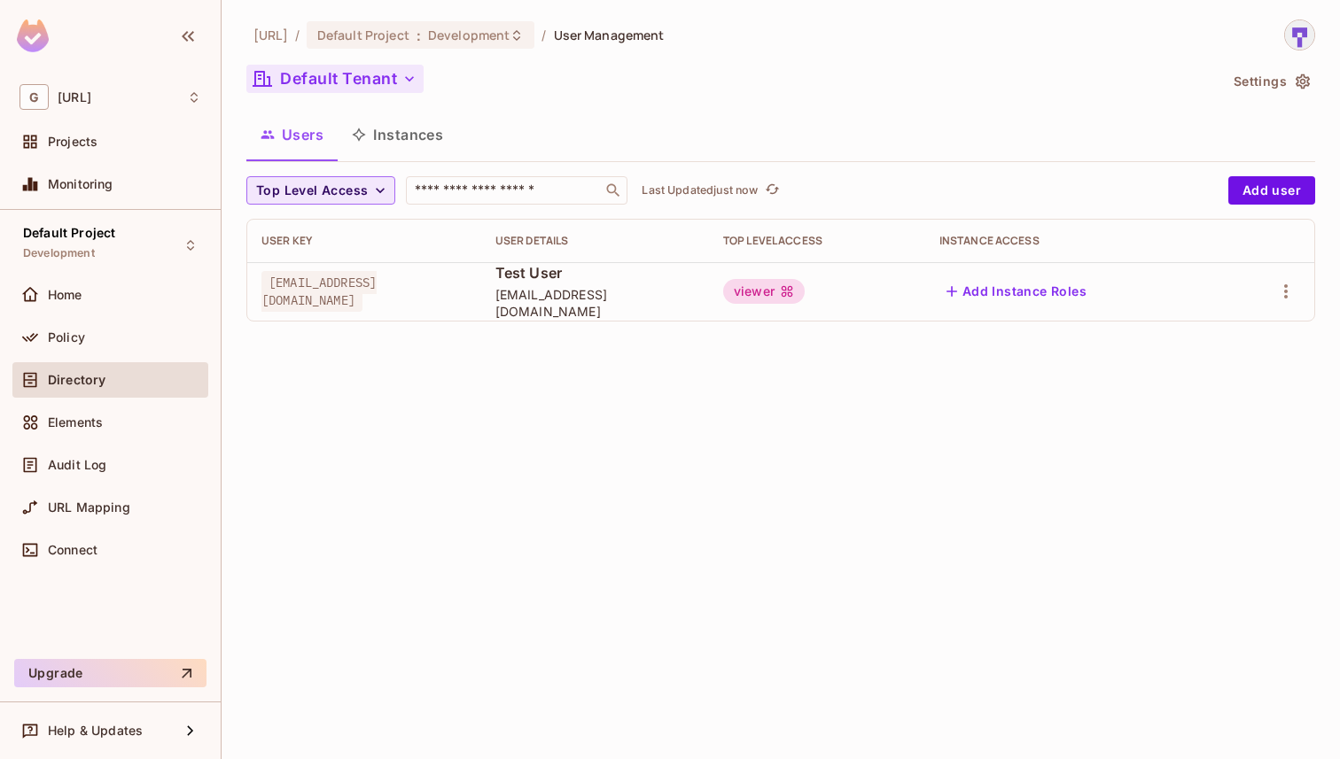
click at [410, 80] on icon "button" at bounding box center [409, 78] width 9 height 5
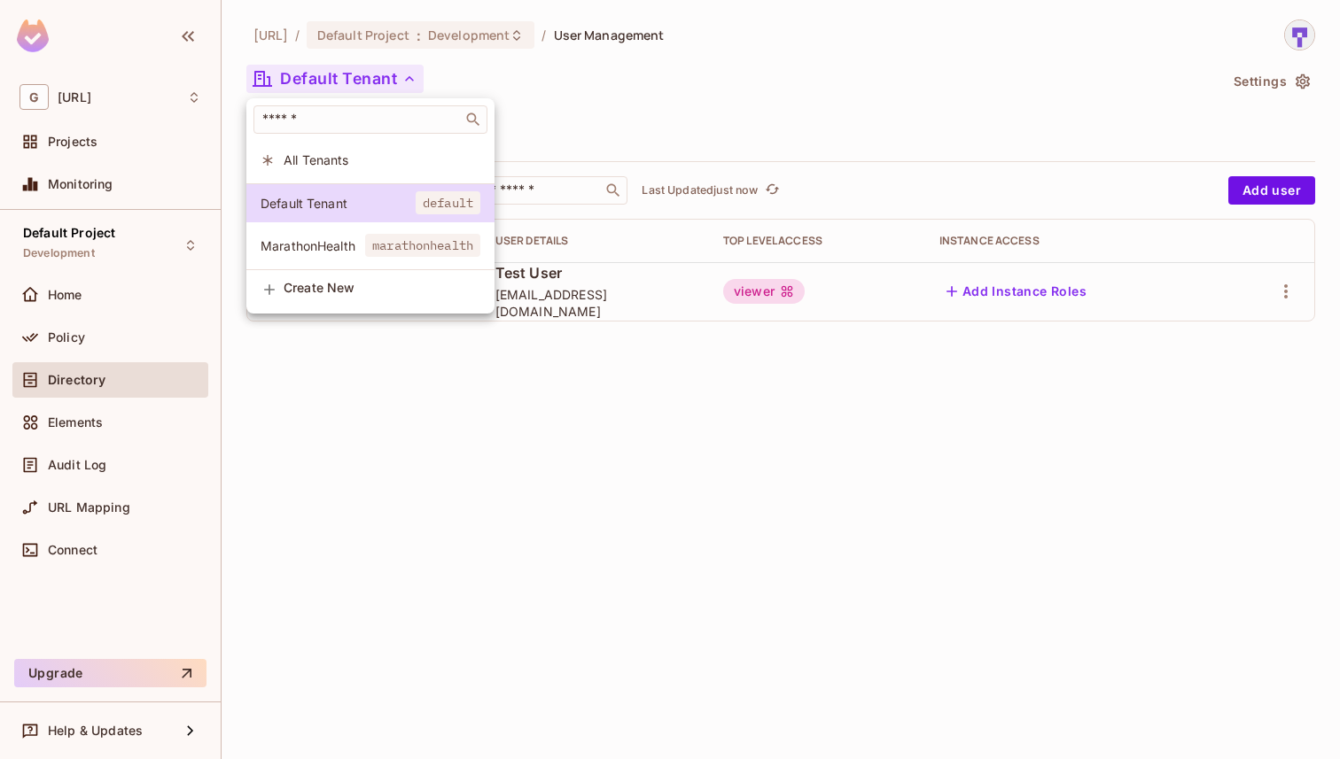
click at [331, 163] on span "All Tenants" at bounding box center [381, 159] width 197 height 17
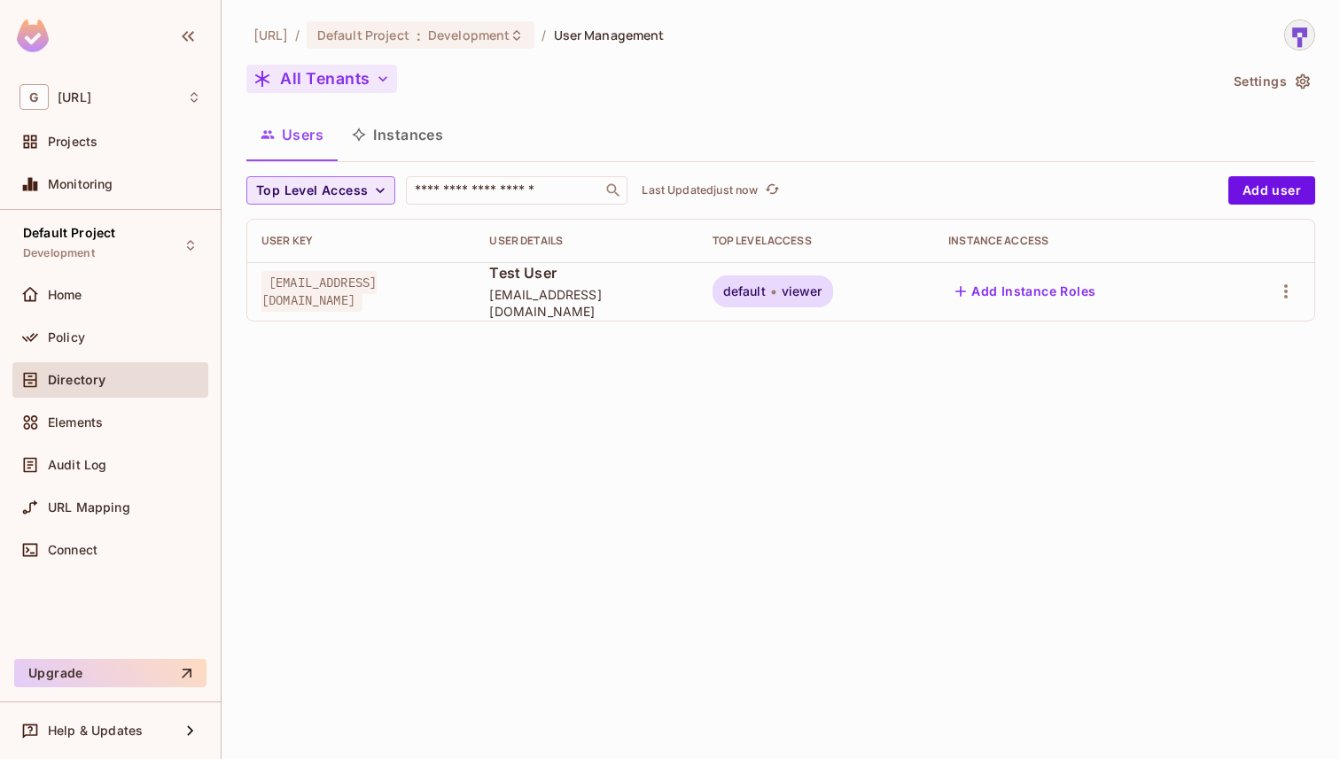
click at [378, 85] on icon "button" at bounding box center [383, 79] width 18 height 18
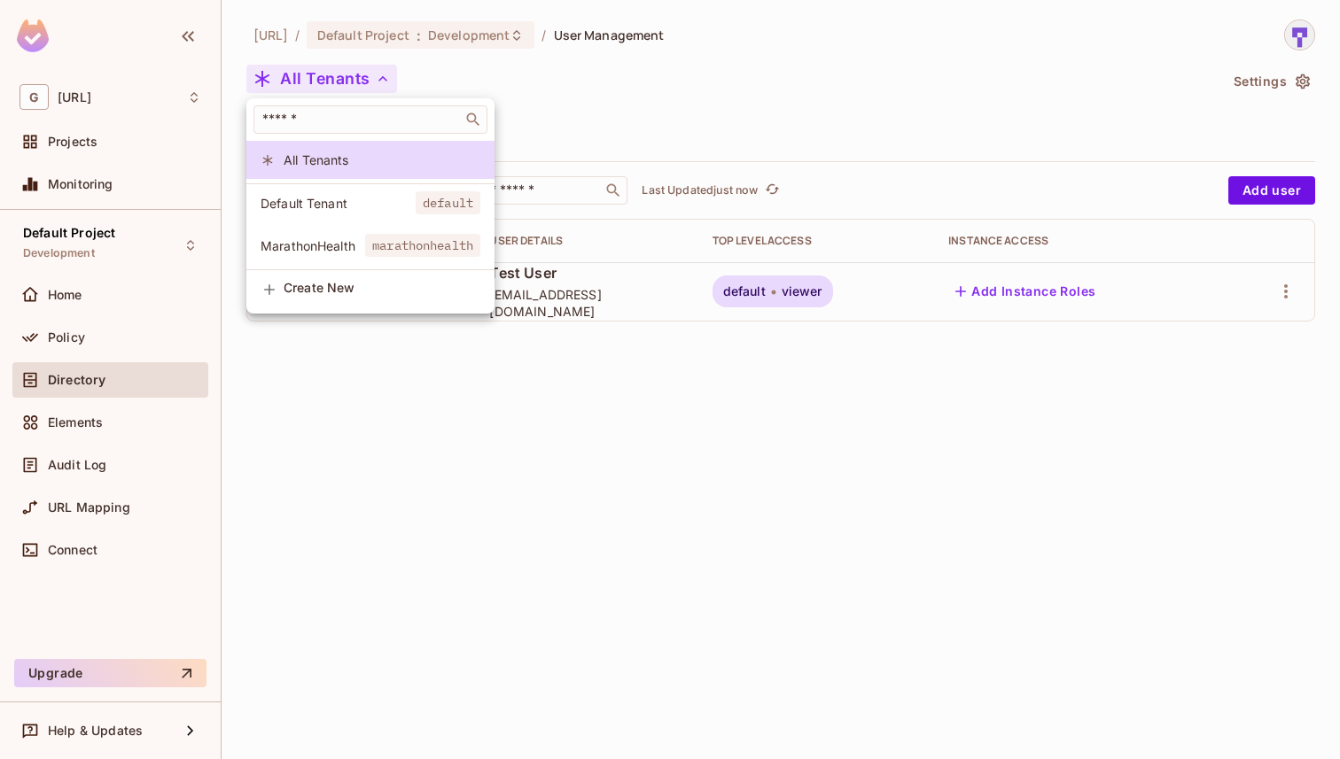
click at [62, 140] on div at bounding box center [670, 379] width 1340 height 759
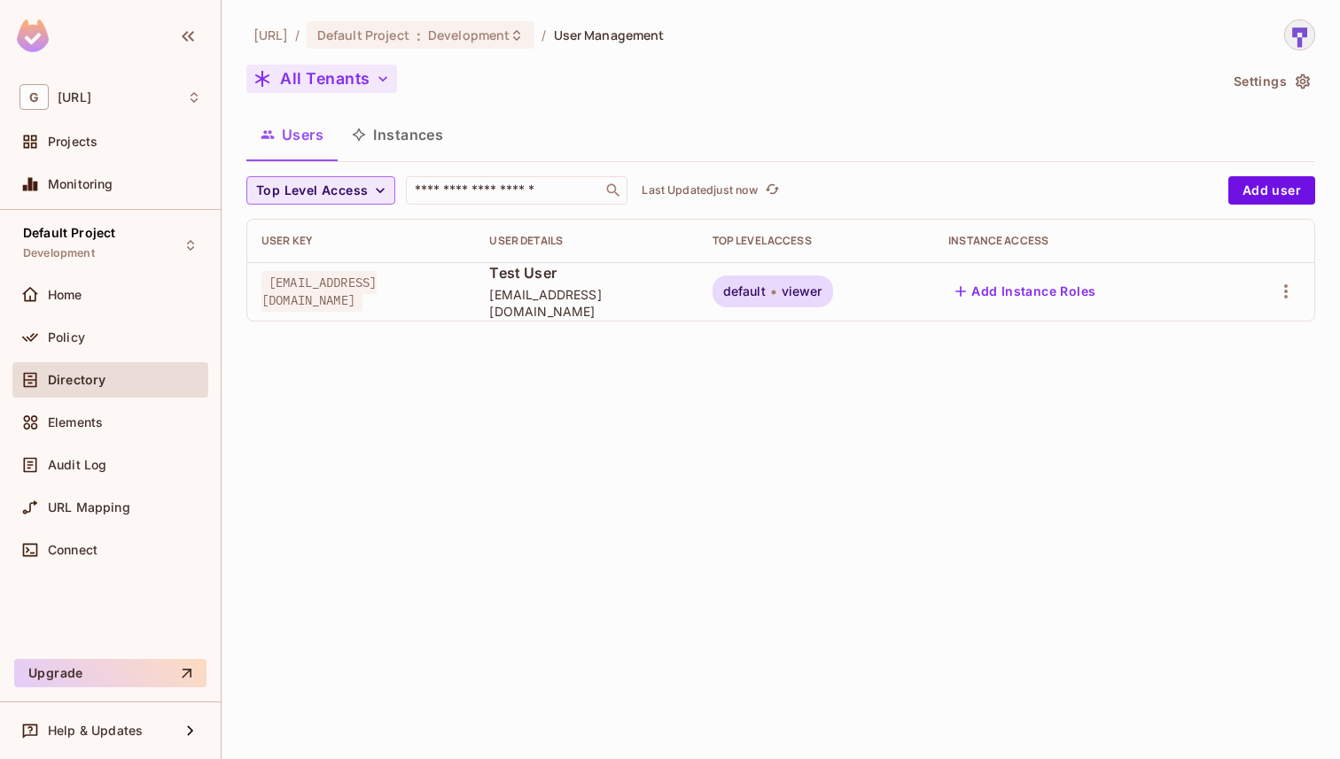
click at [62, 140] on span "Projects" at bounding box center [73, 142] width 50 height 14
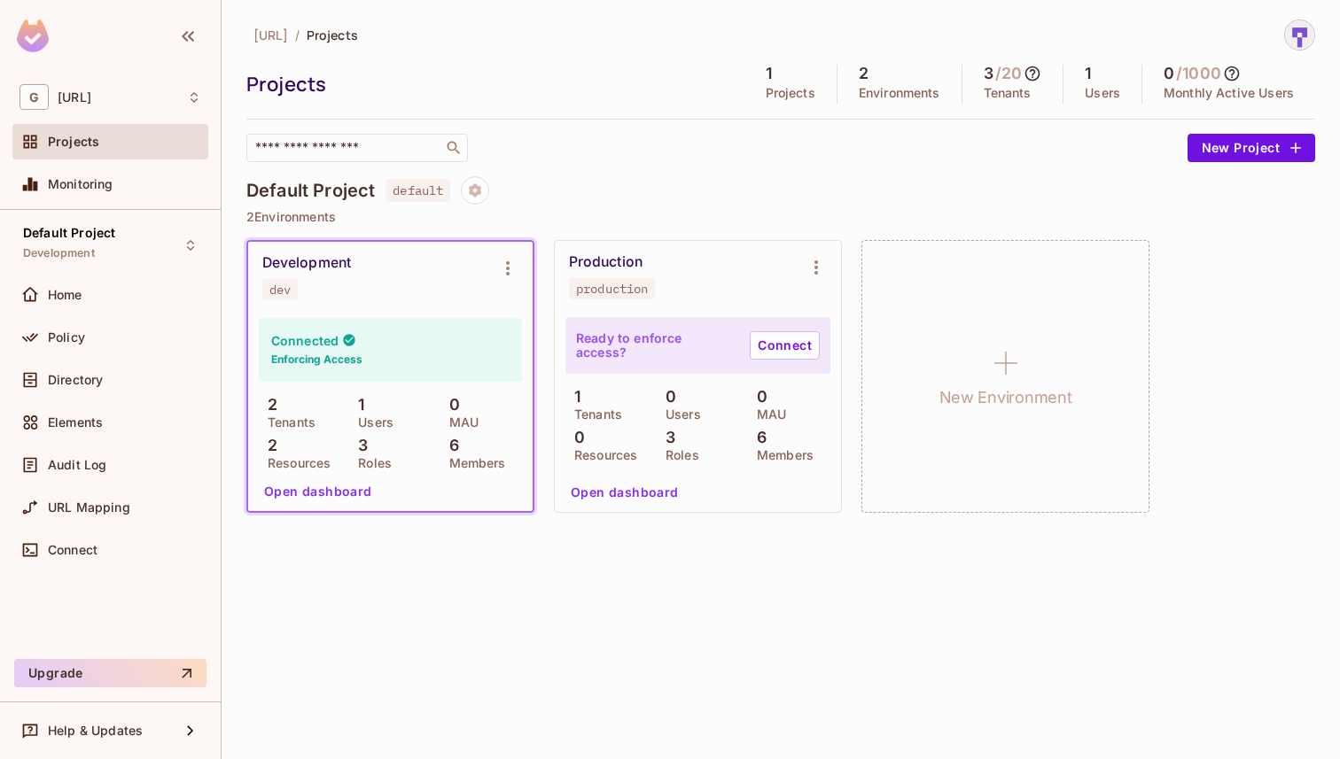
click at [767, 86] on p "Projects" at bounding box center [790, 93] width 50 height 14
click at [335, 489] on button "Open dashboard" at bounding box center [318, 492] width 122 height 28
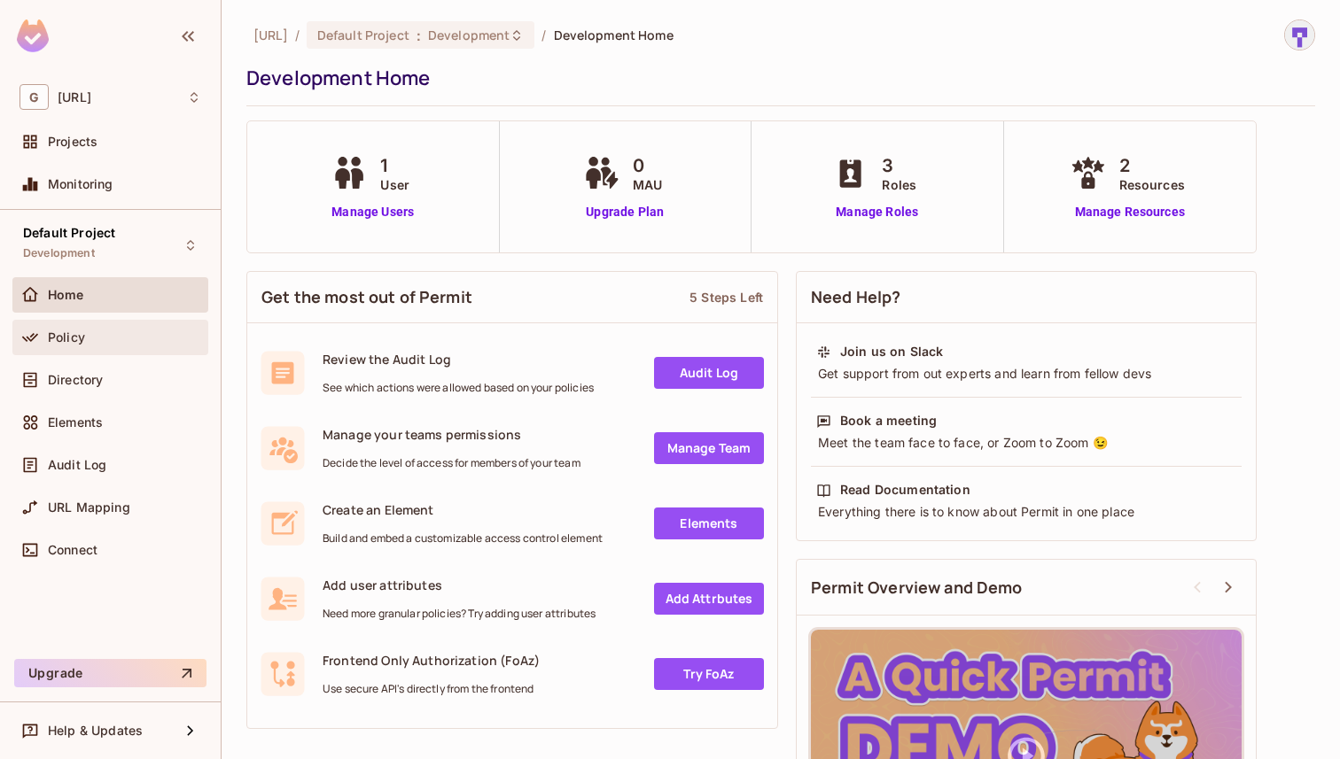
click at [92, 338] on div "Policy" at bounding box center [124, 337] width 153 height 14
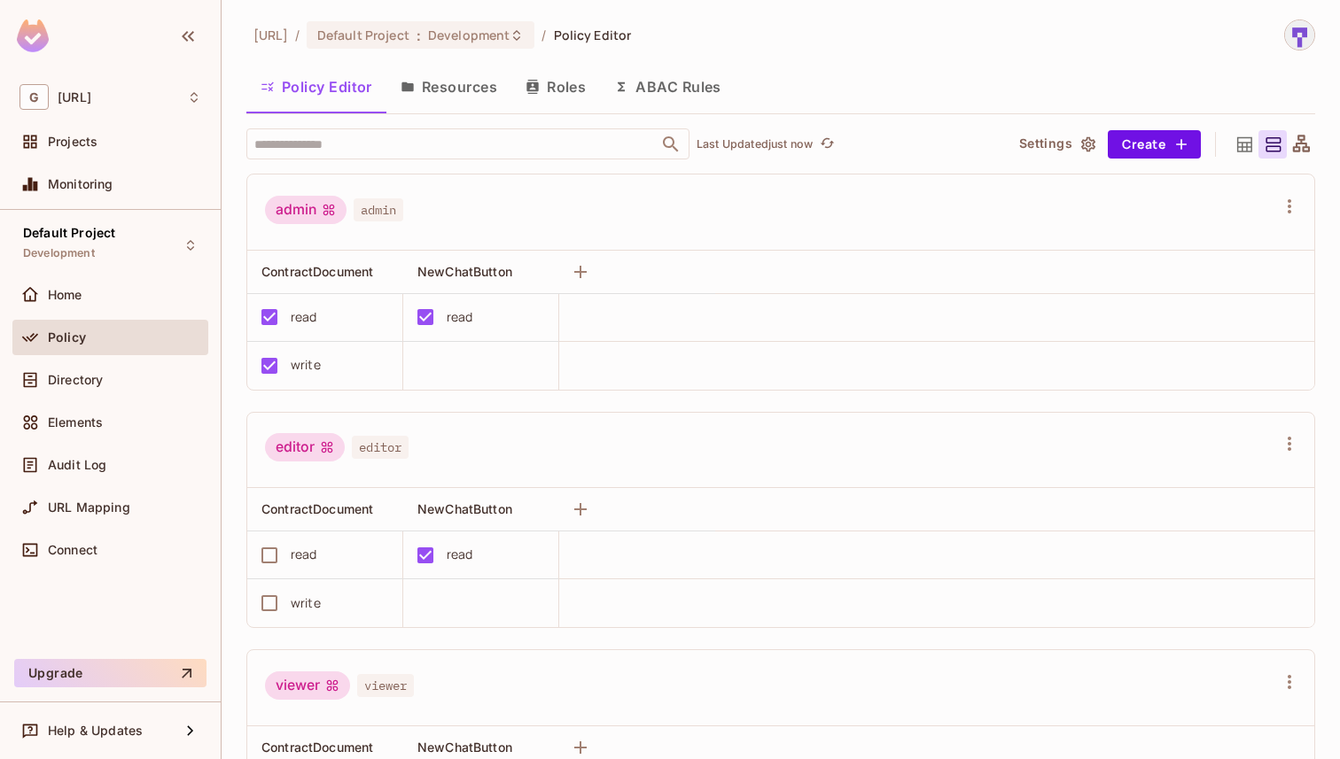
click at [453, 75] on button "Resources" at bounding box center [448, 87] width 125 height 44
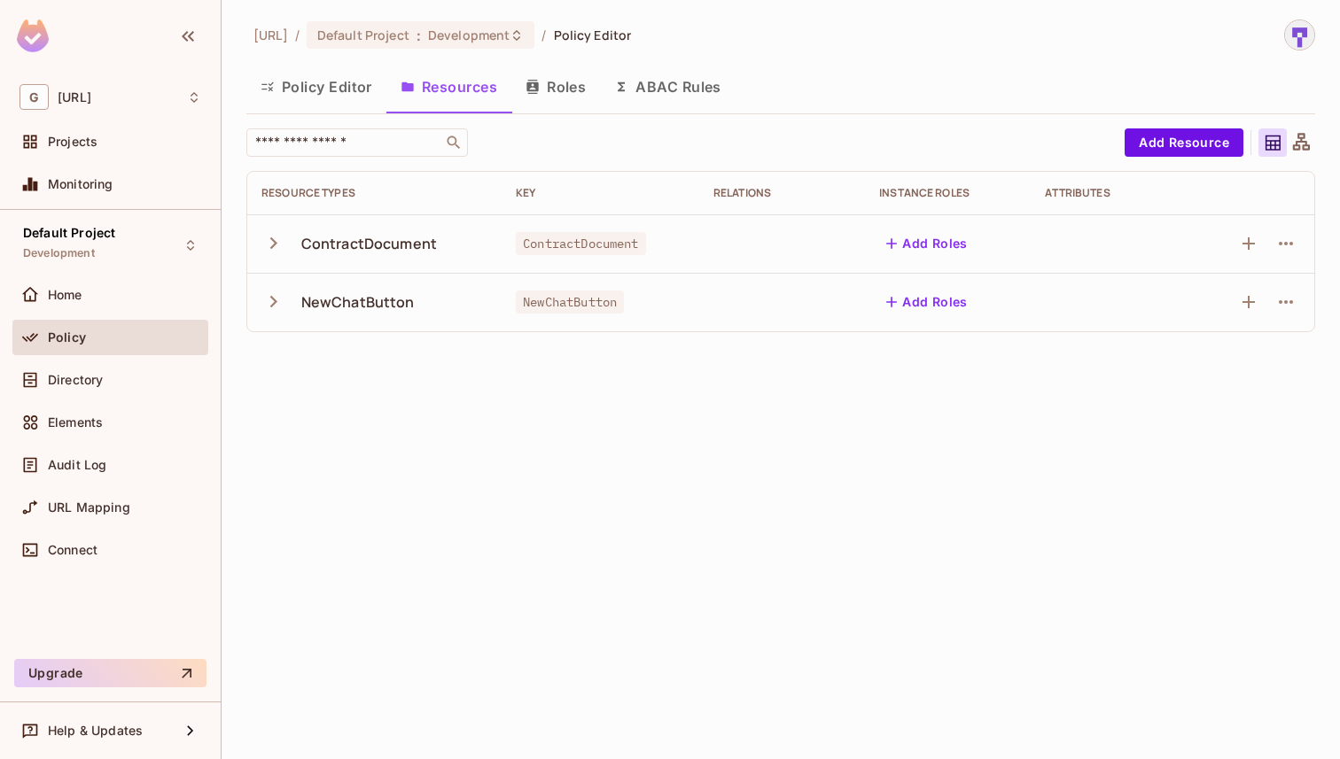
click at [361, 252] on div "ContractDocument" at bounding box center [369, 243] width 136 height 19
click at [280, 240] on icon "button" at bounding box center [273, 243] width 24 height 24
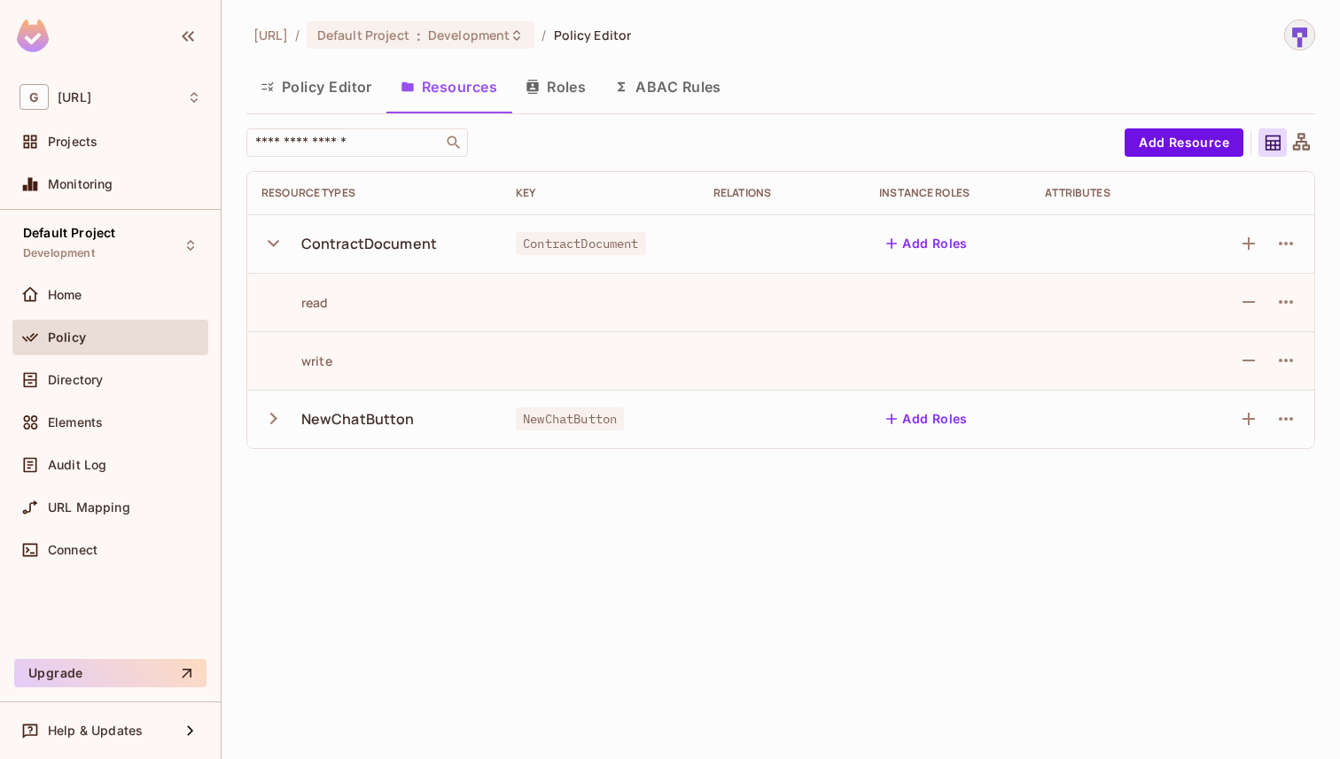
click at [280, 240] on icon "button" at bounding box center [273, 243] width 24 height 24
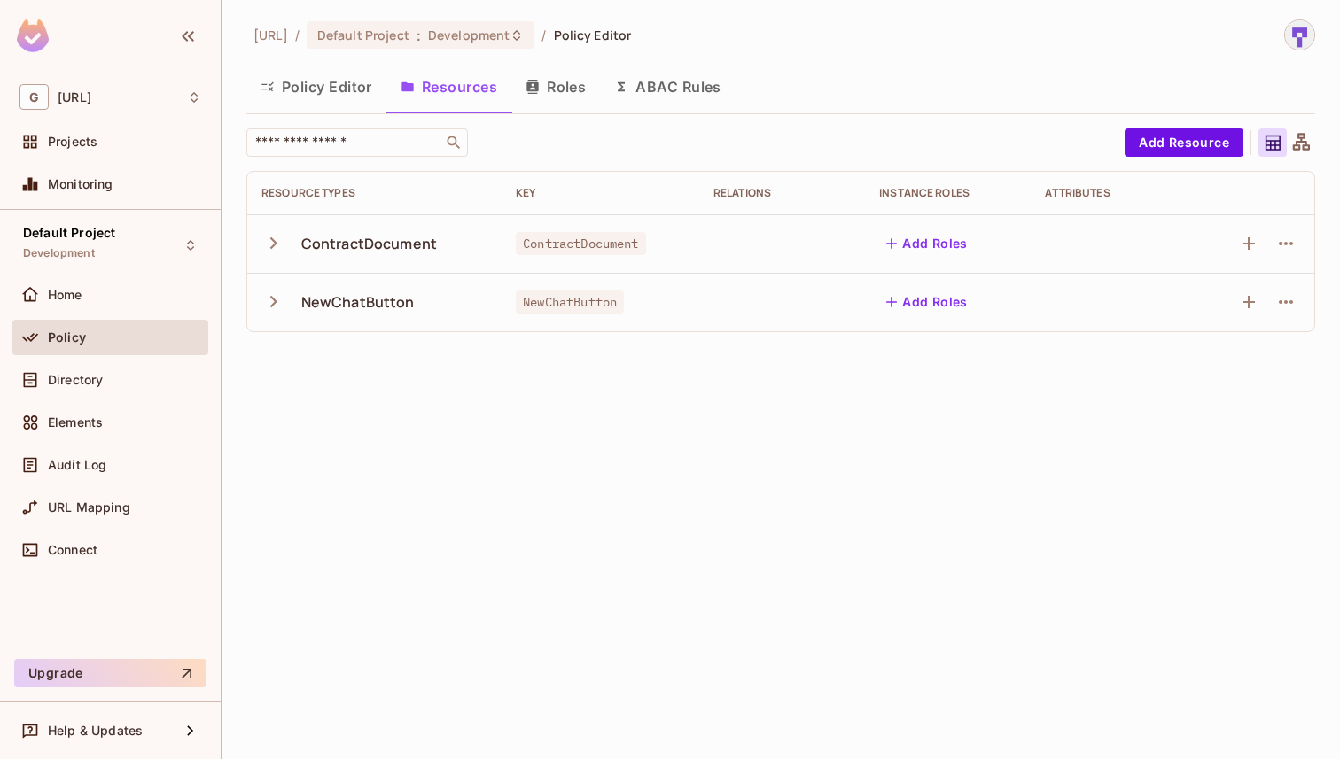
click at [280, 307] on icon "button" at bounding box center [273, 302] width 24 height 24
click at [577, 100] on button "Roles" at bounding box center [555, 87] width 89 height 44
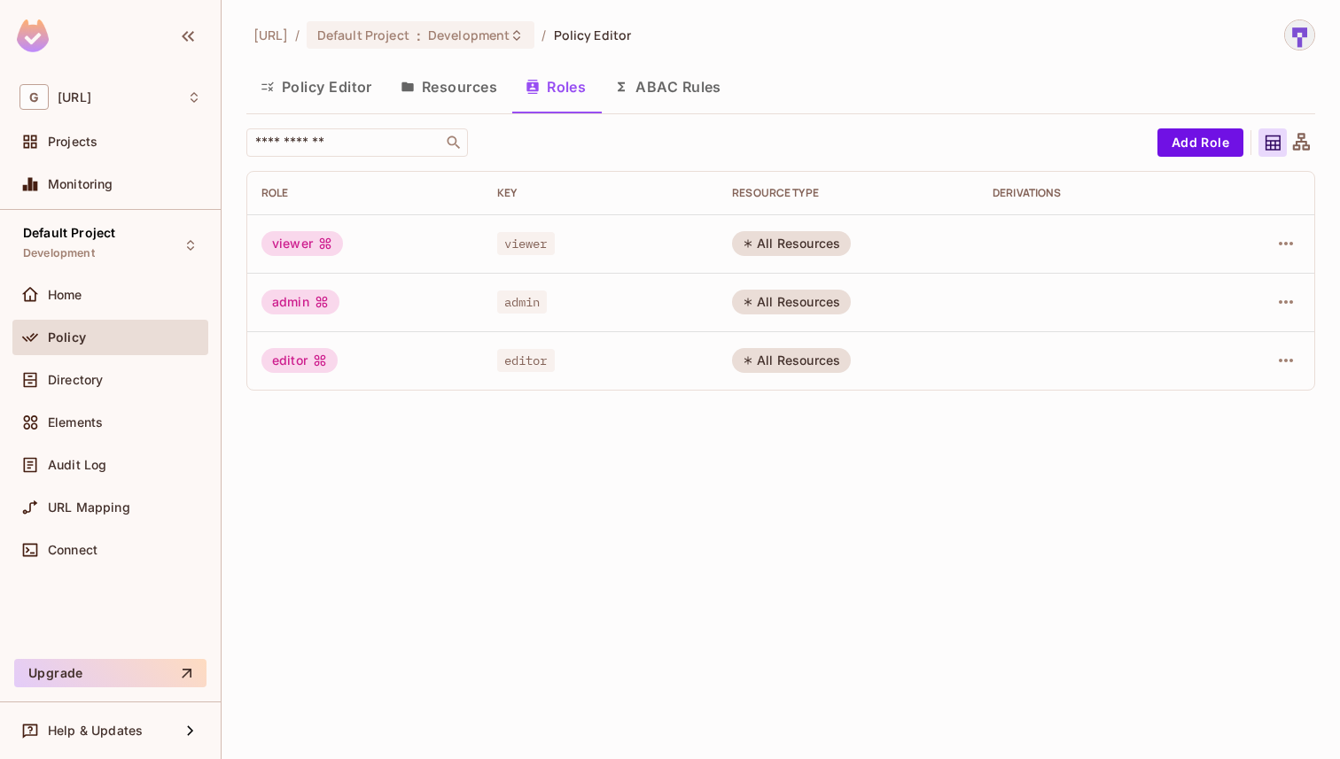
click at [669, 94] on button "ABAC Rules" at bounding box center [668, 87] width 136 height 44
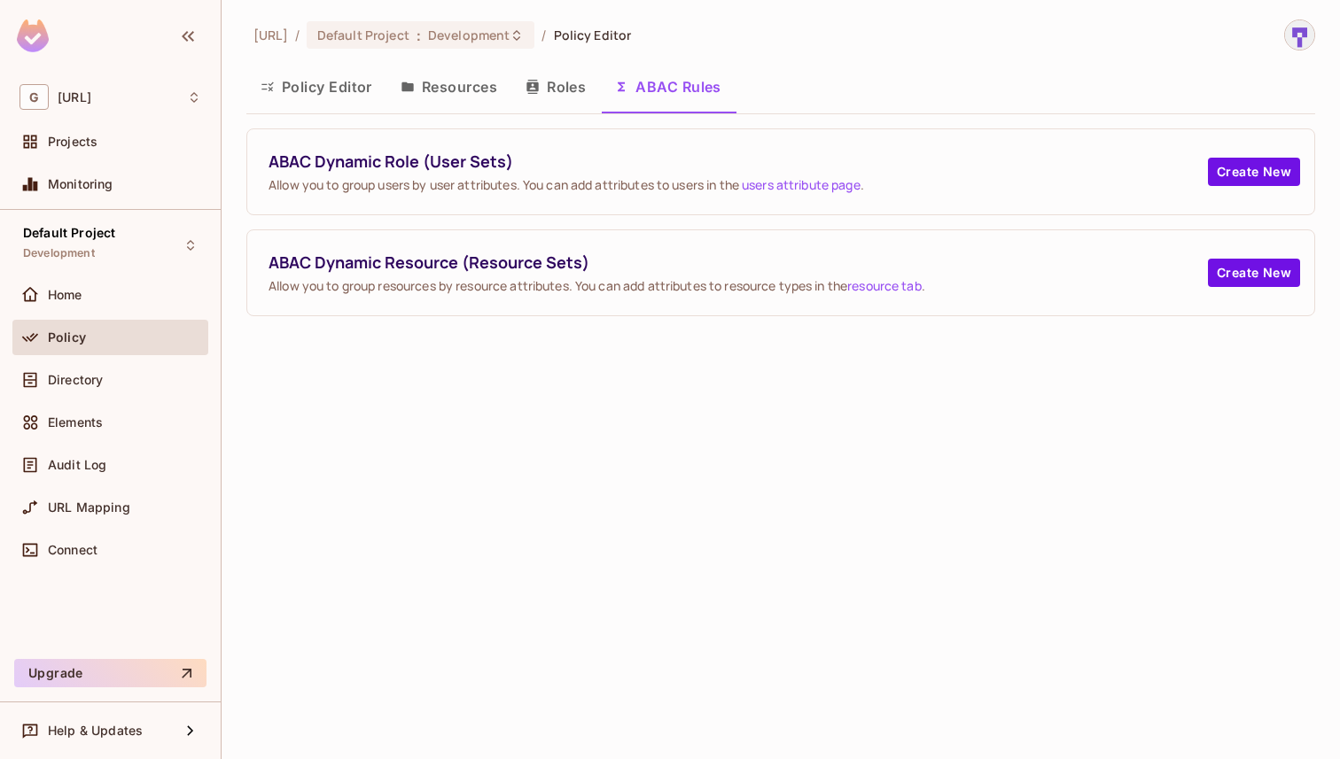
click at [369, 93] on button "Policy Editor" at bounding box center [316, 87] width 140 height 44
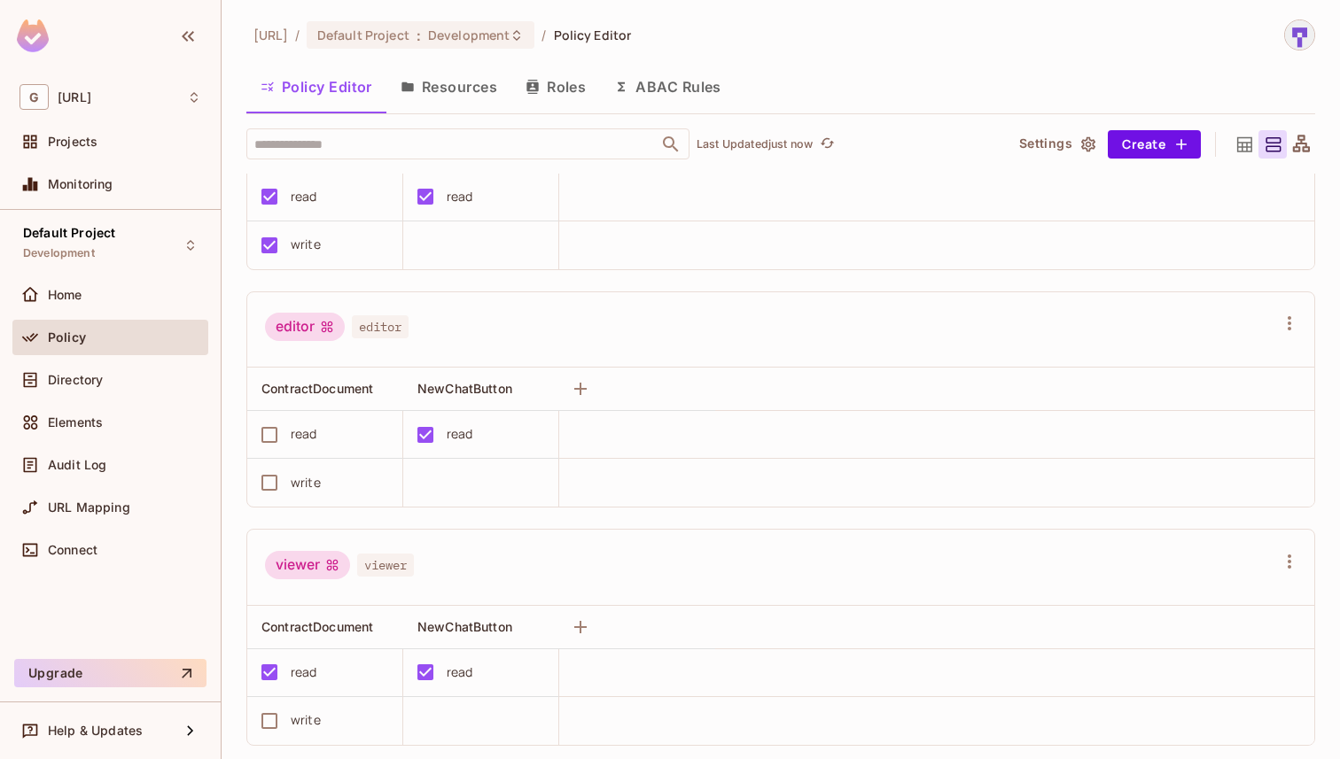
scroll to position [150, 0]
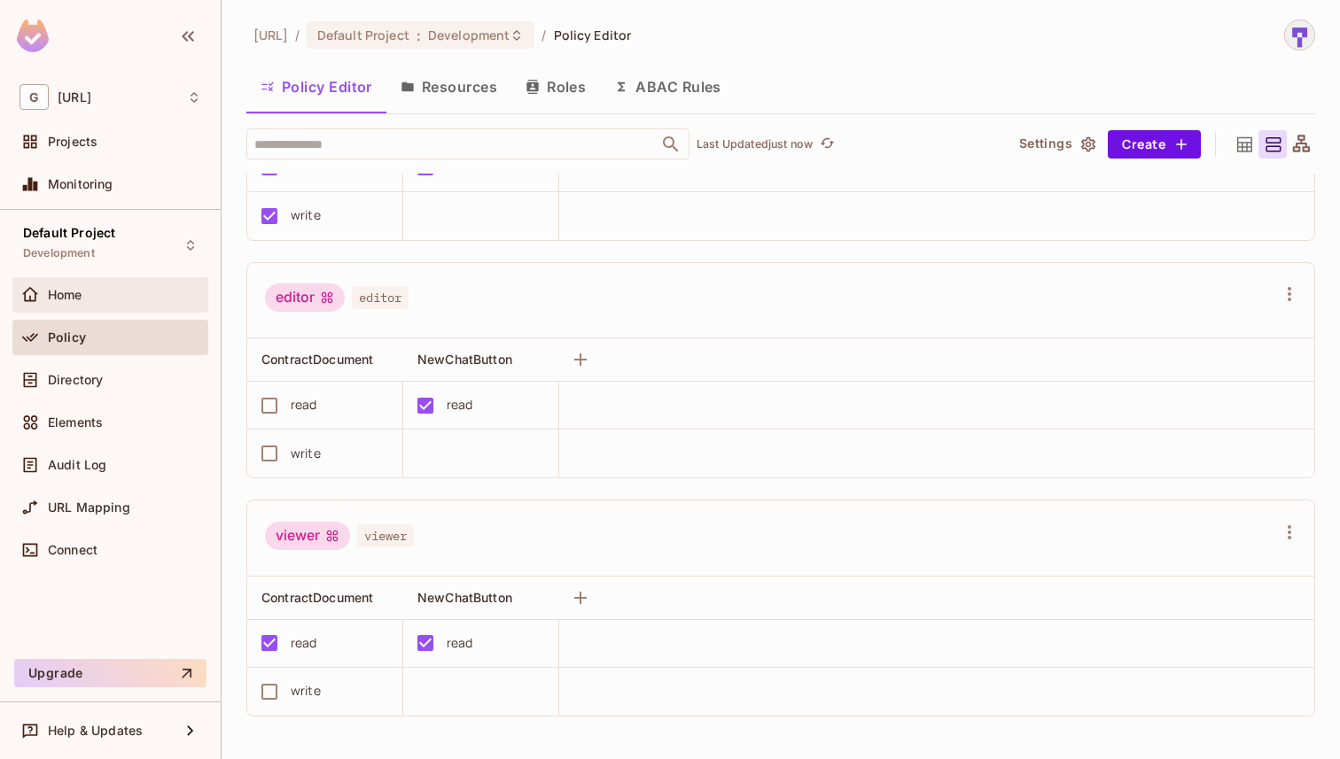
click at [144, 286] on div "Home" at bounding box center [110, 294] width 182 height 21
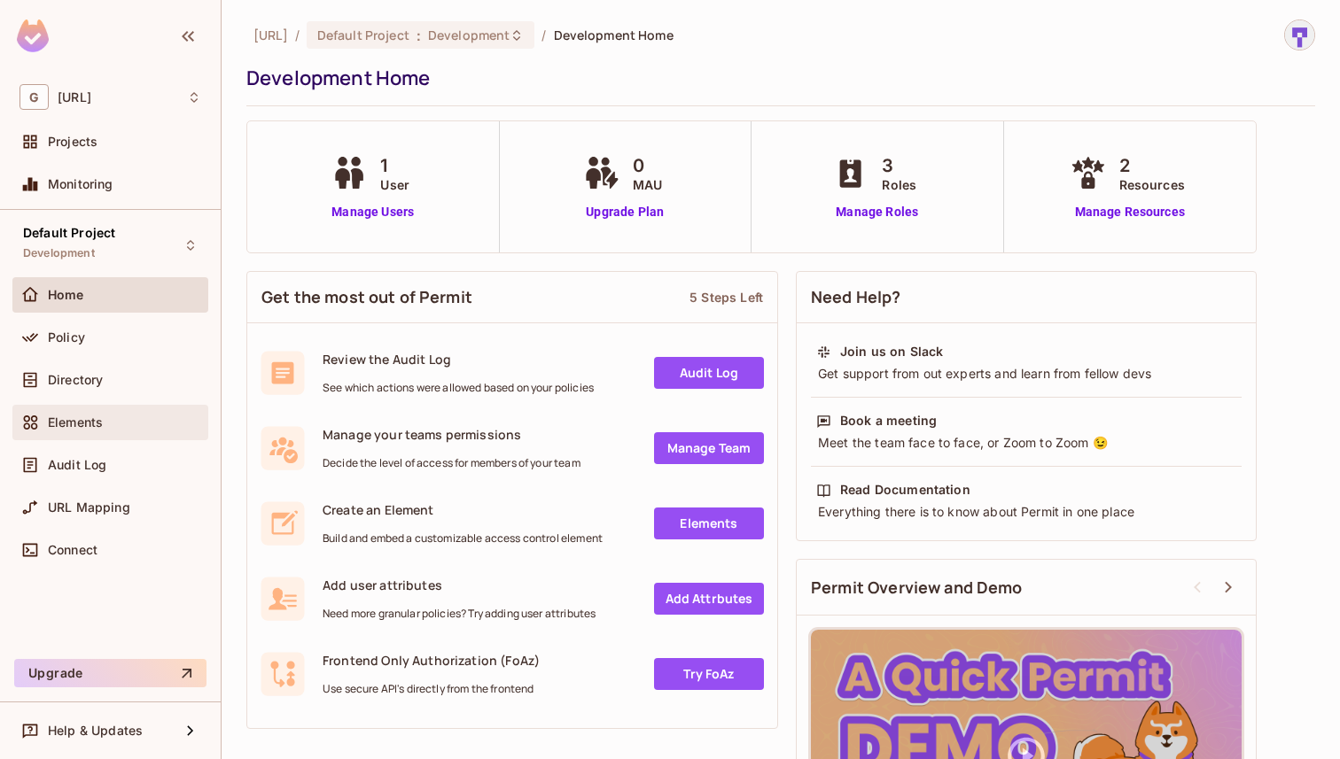
click at [136, 420] on div "Elements" at bounding box center [124, 422] width 153 height 14
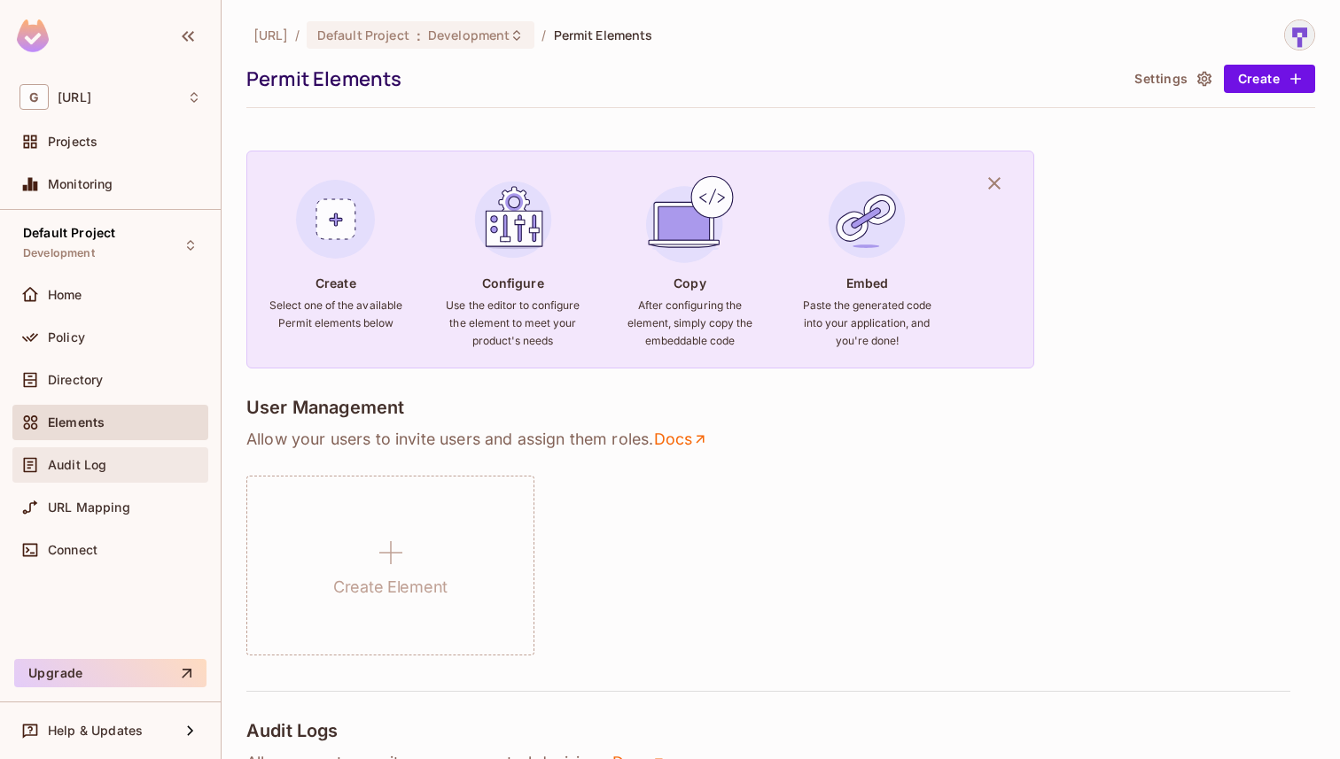
click at [121, 466] on div "Audit Log" at bounding box center [124, 465] width 153 height 14
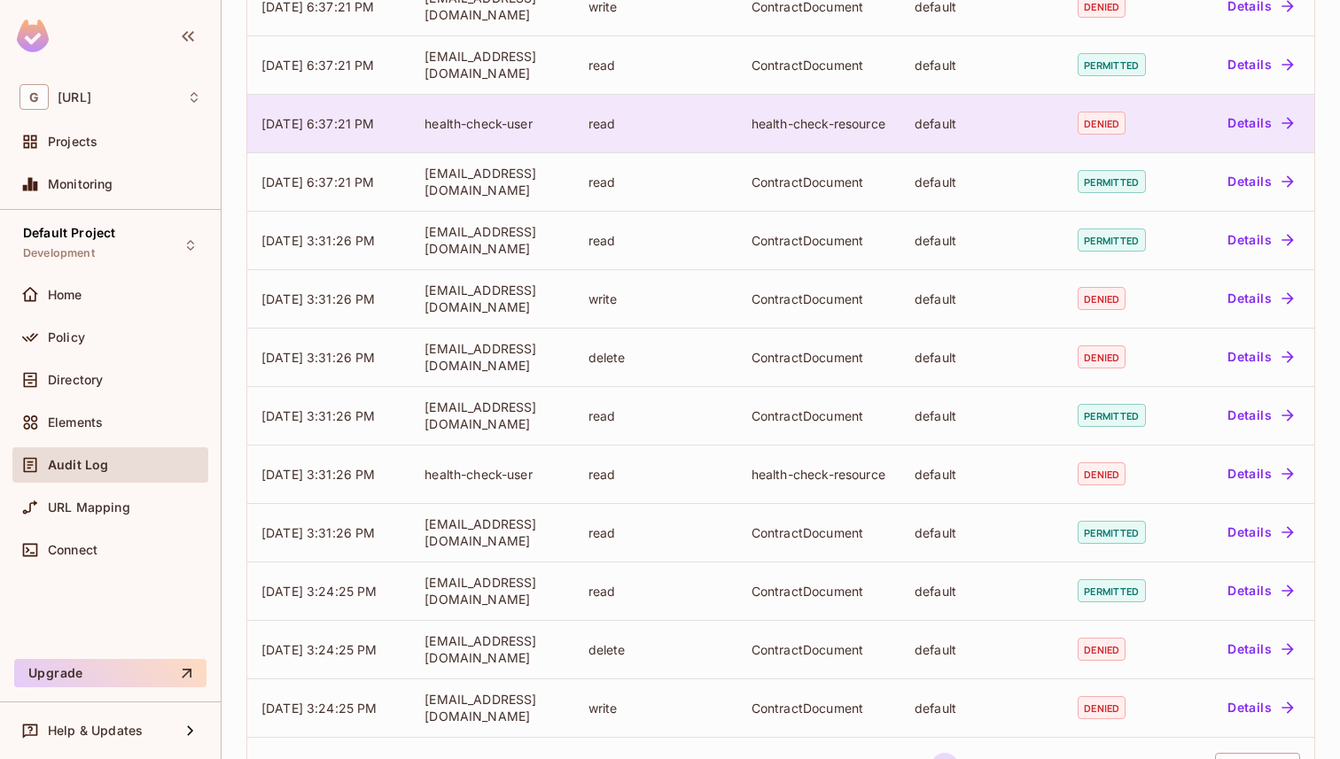
scroll to position [408, 0]
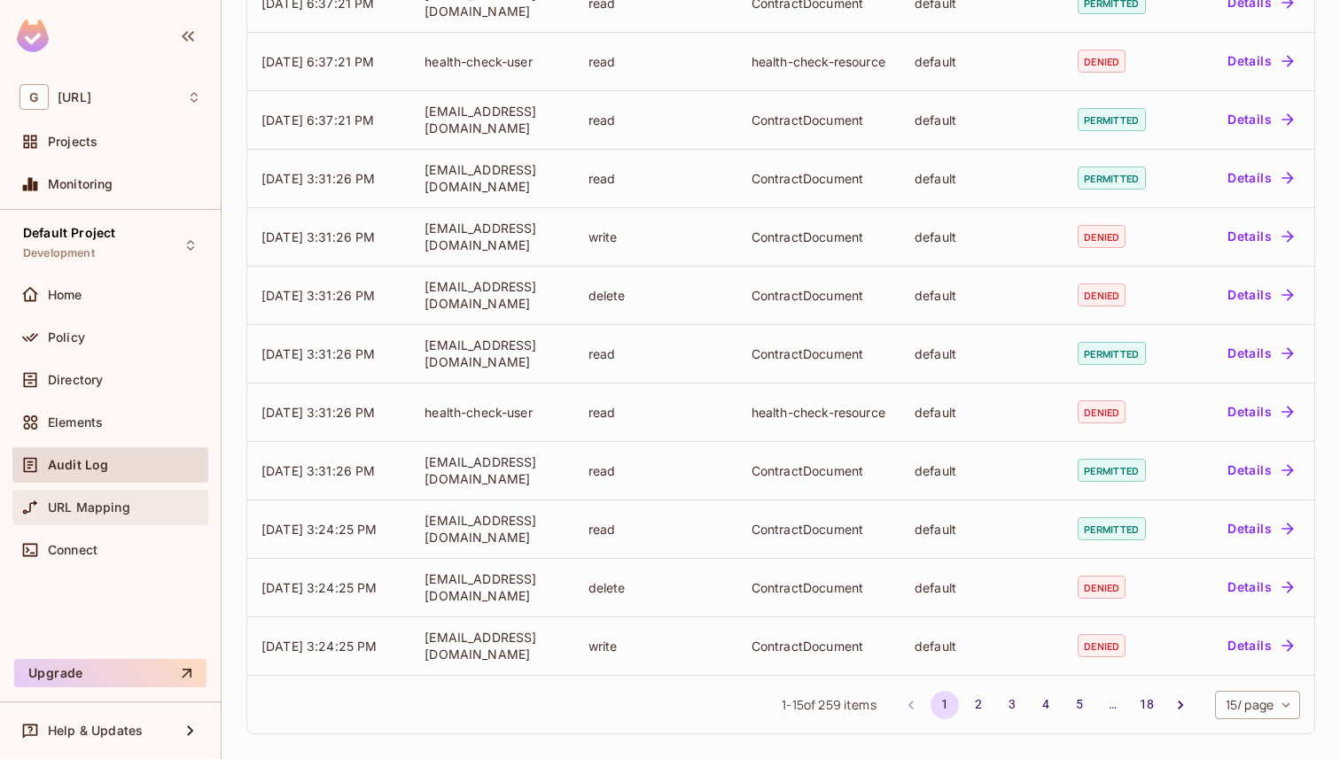
click at [52, 516] on div "URL Mapping" at bounding box center [110, 507] width 182 height 21
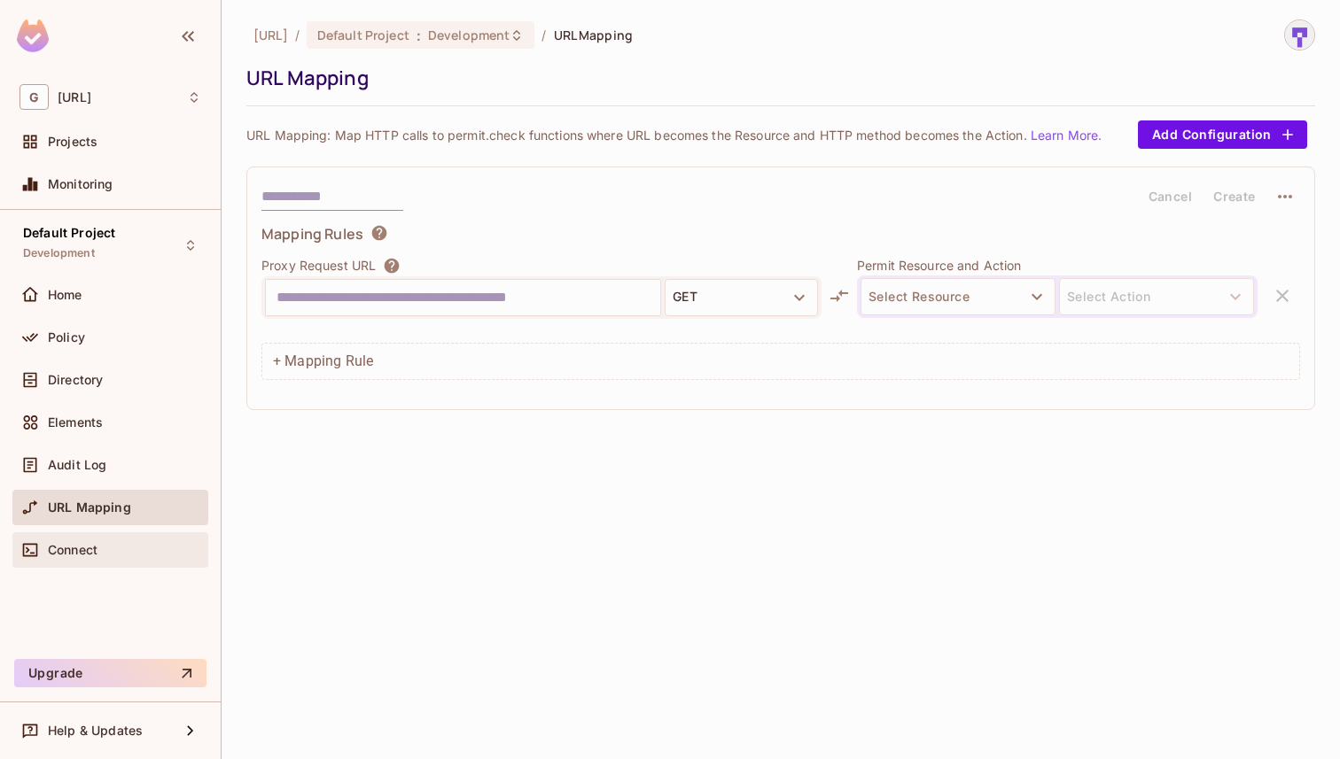
click at [114, 552] on div "Connect" at bounding box center [124, 550] width 153 height 14
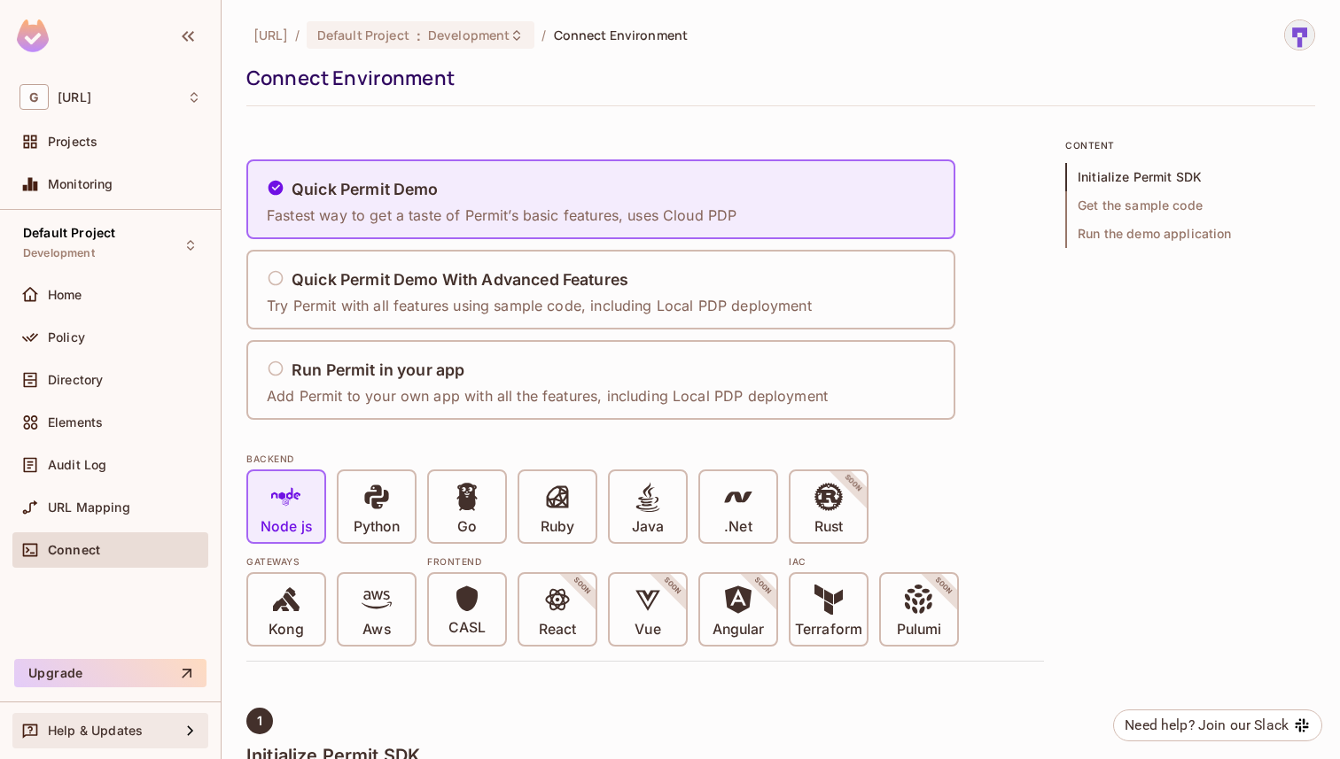
click at [198, 735] on icon at bounding box center [190, 730] width 21 height 21
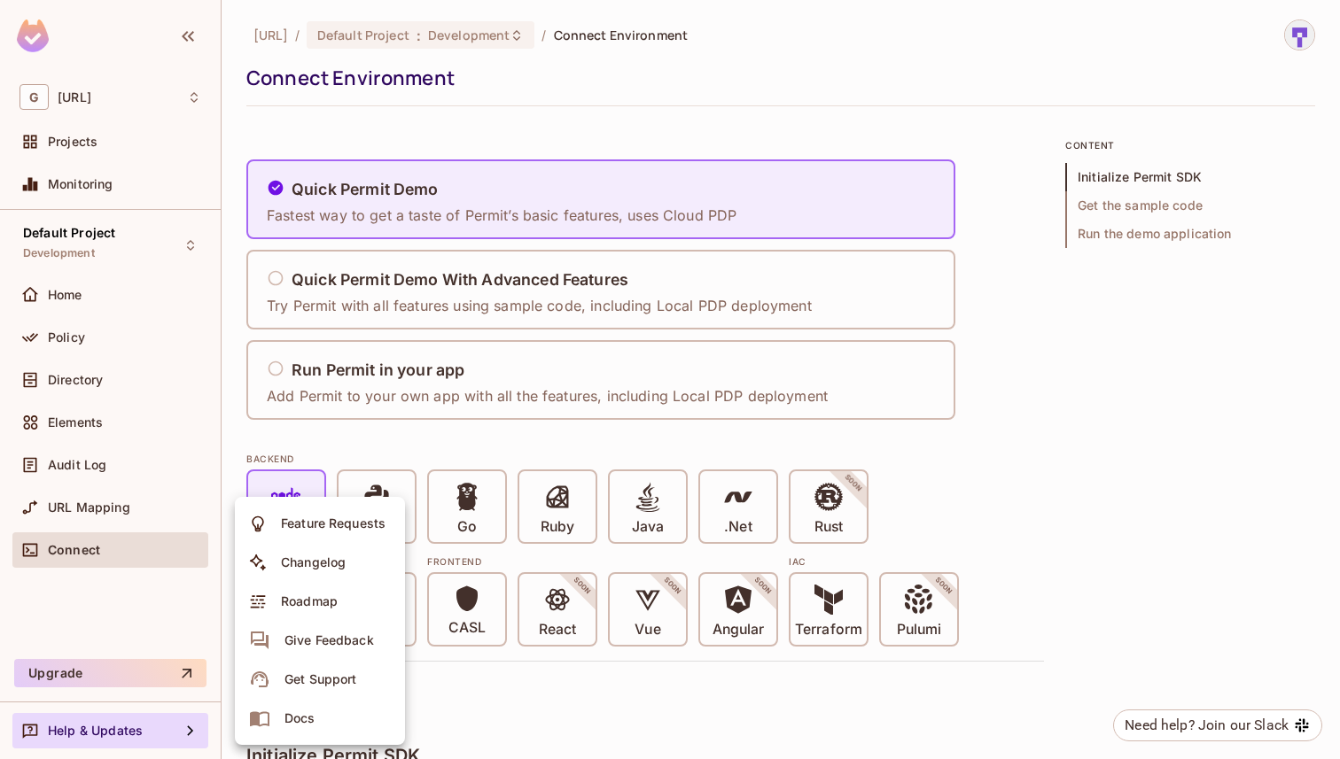
click at [308, 719] on div "Docs" at bounding box center [299, 719] width 31 height 18
